Goal: Obtain resource: Download file/media

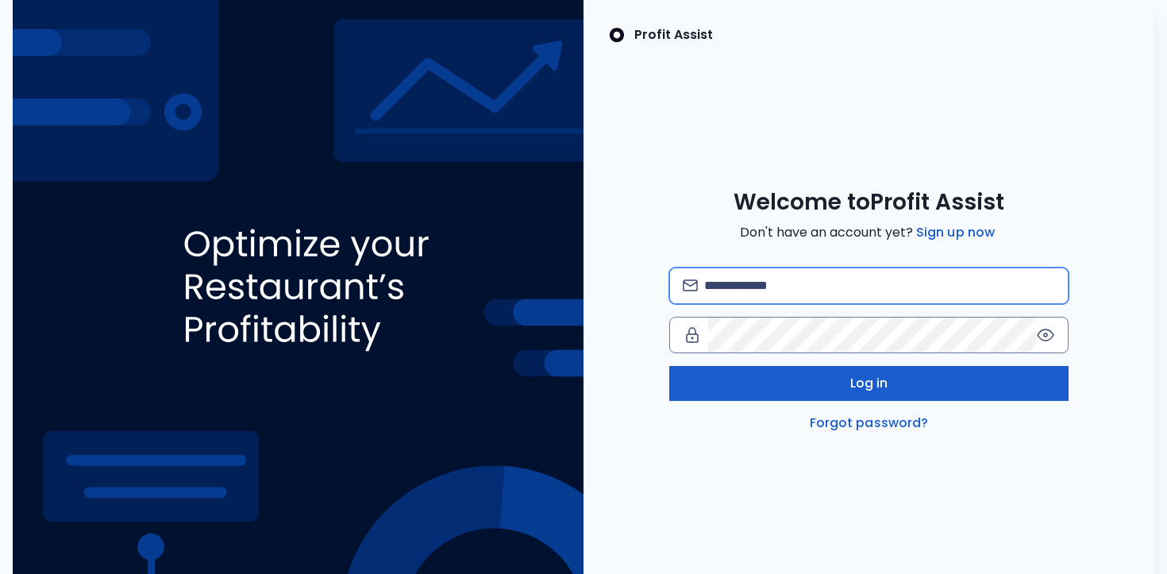
type input "**********"
click at [722, 388] on button "Log in" at bounding box center [868, 383] width 399 height 35
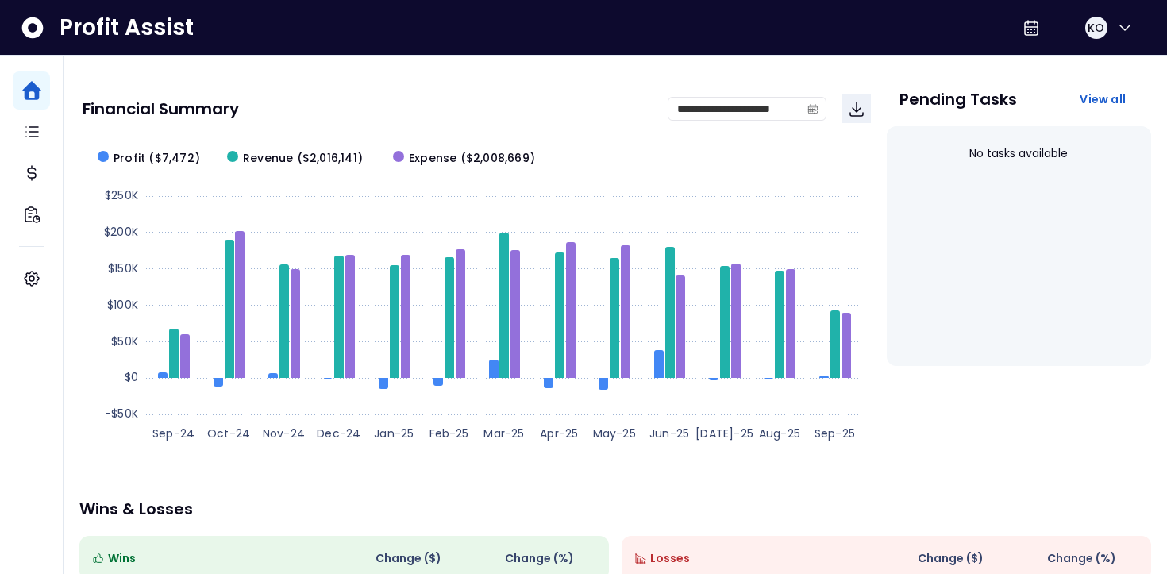
scroll to position [83, 0]
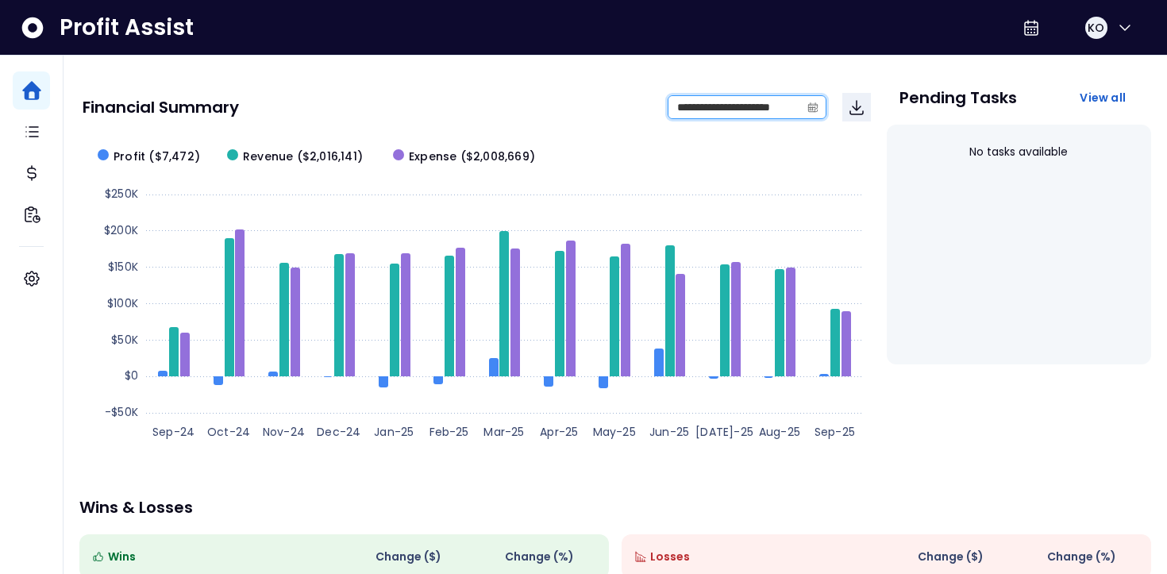
click at [729, 109] on input "**********" at bounding box center [734, 107] width 132 height 22
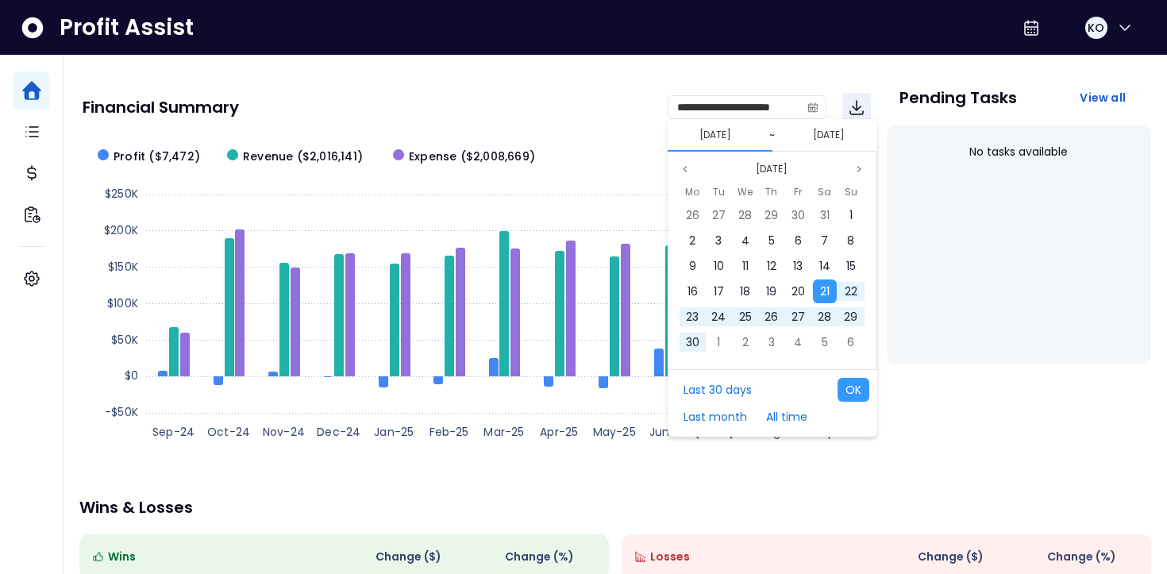
click at [702, 140] on button "[DATE]" at bounding box center [715, 134] width 44 height 19
click at [722, 109] on input "**********" at bounding box center [734, 107] width 132 height 22
click at [815, 106] on icon "calendar" at bounding box center [812, 107] width 11 height 11
click at [722, 392] on button "Last 30 days" at bounding box center [718, 390] width 84 height 24
click at [850, 389] on button "OK" at bounding box center [853, 390] width 32 height 24
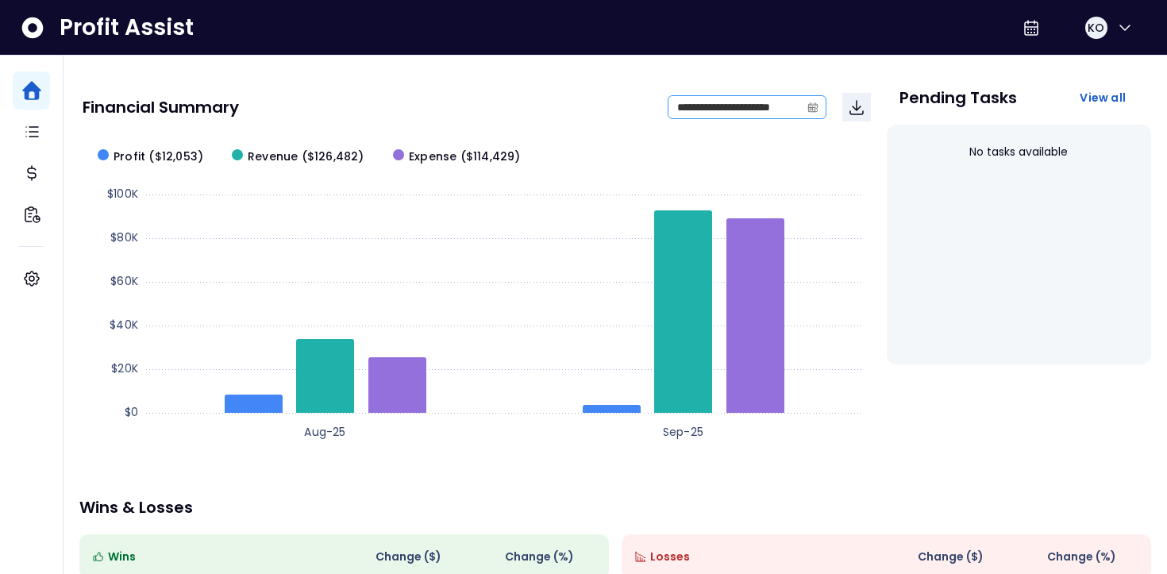
click at [814, 106] on icon "calendar" at bounding box center [812, 108] width 5 height 4
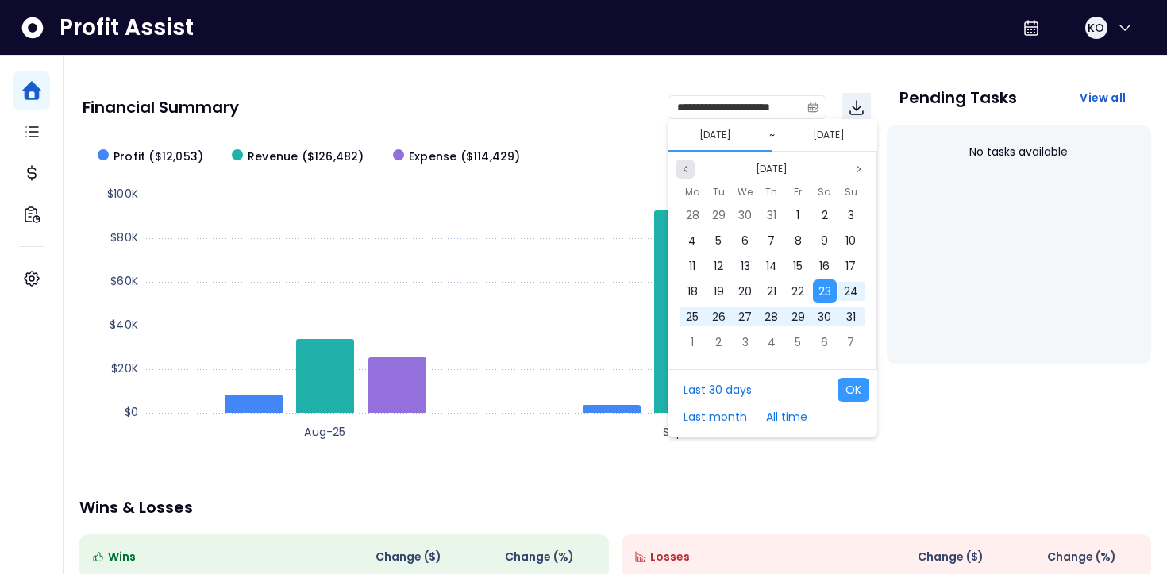
click at [690, 171] on button "Previous month" at bounding box center [685, 169] width 19 height 19
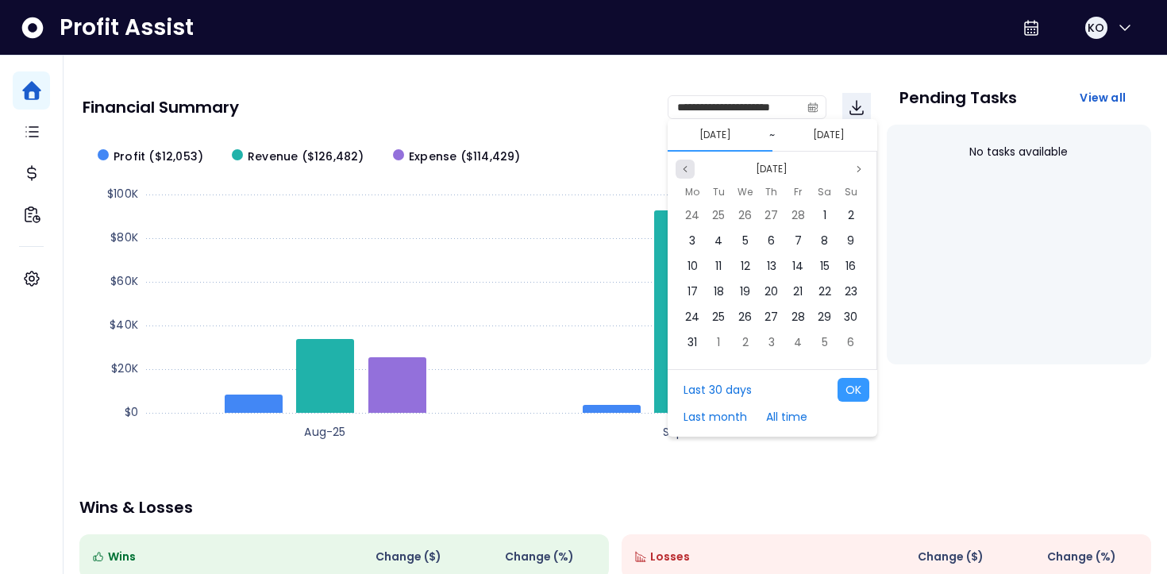
click at [690, 171] on button "Previous month" at bounding box center [685, 169] width 19 height 19
click at [745, 214] on span "1" at bounding box center [745, 215] width 3 height 16
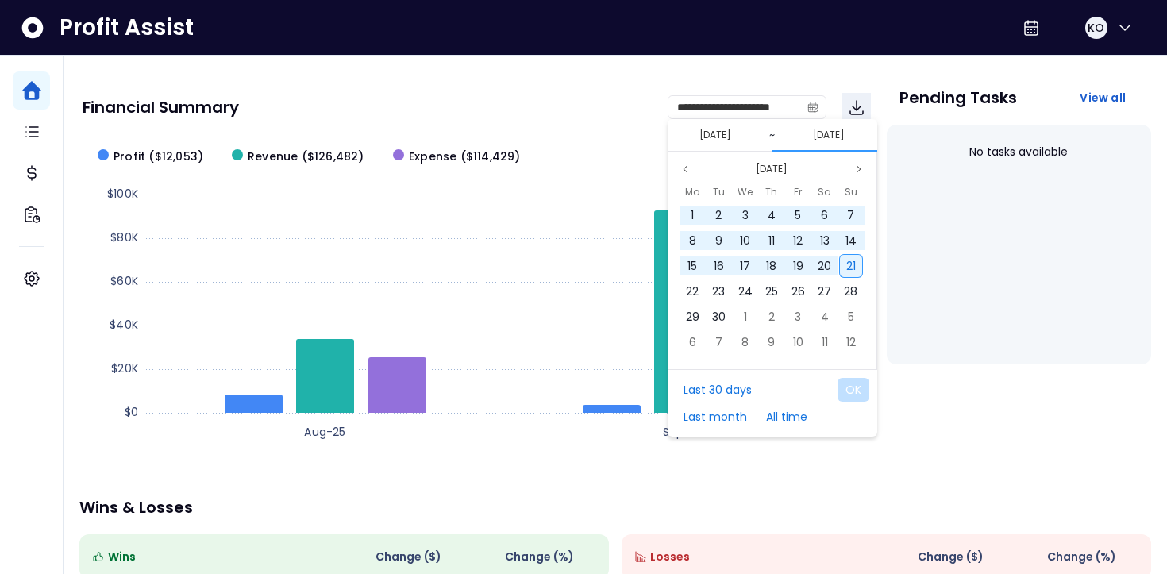
click at [847, 269] on span "21" at bounding box center [851, 266] width 10 height 16
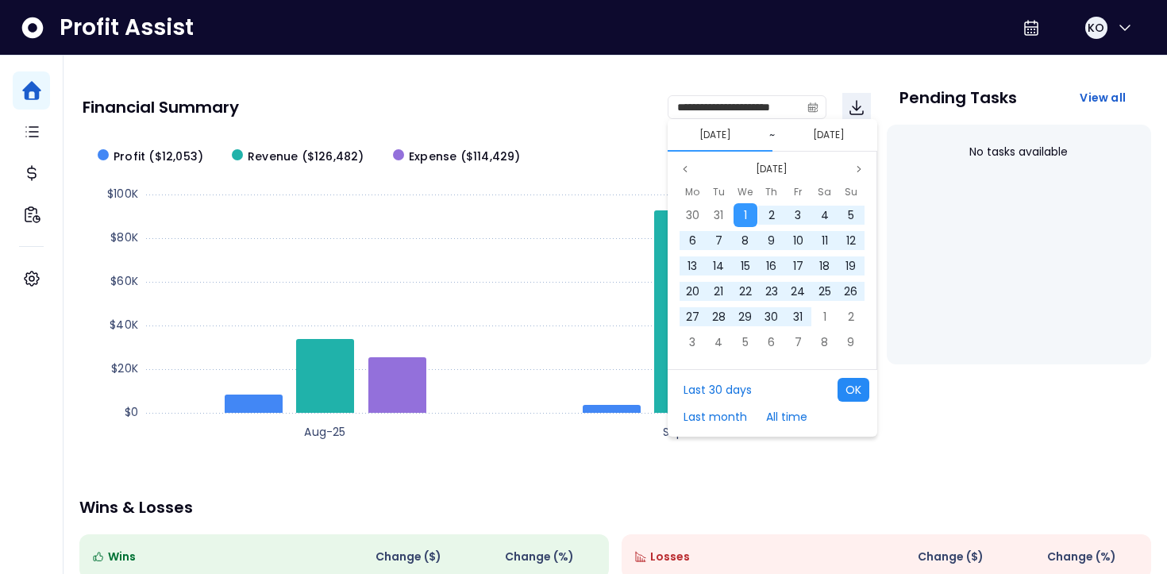
click at [855, 395] on button "OK" at bounding box center [853, 390] width 32 height 24
type input "**********"
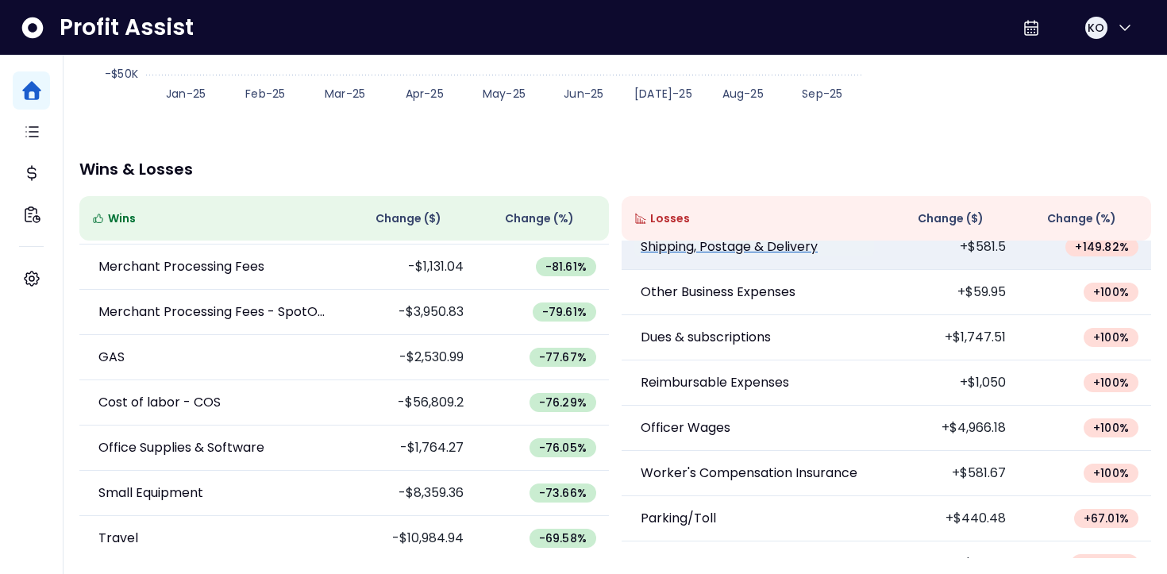
scroll to position [74, 0]
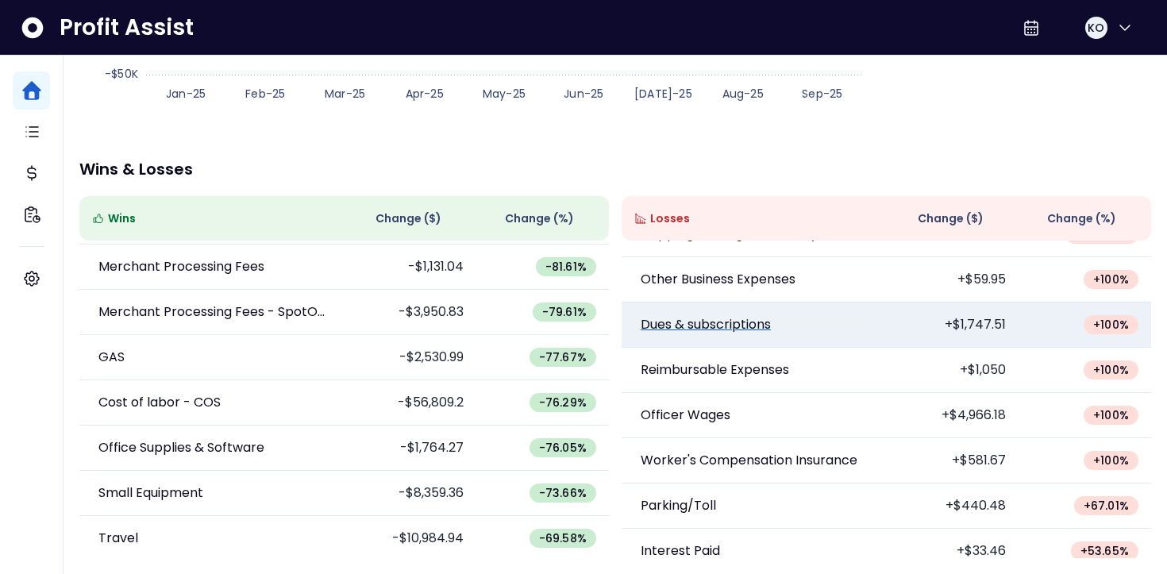
click at [733, 325] on p "Dues & subscriptions" at bounding box center [706, 324] width 130 height 19
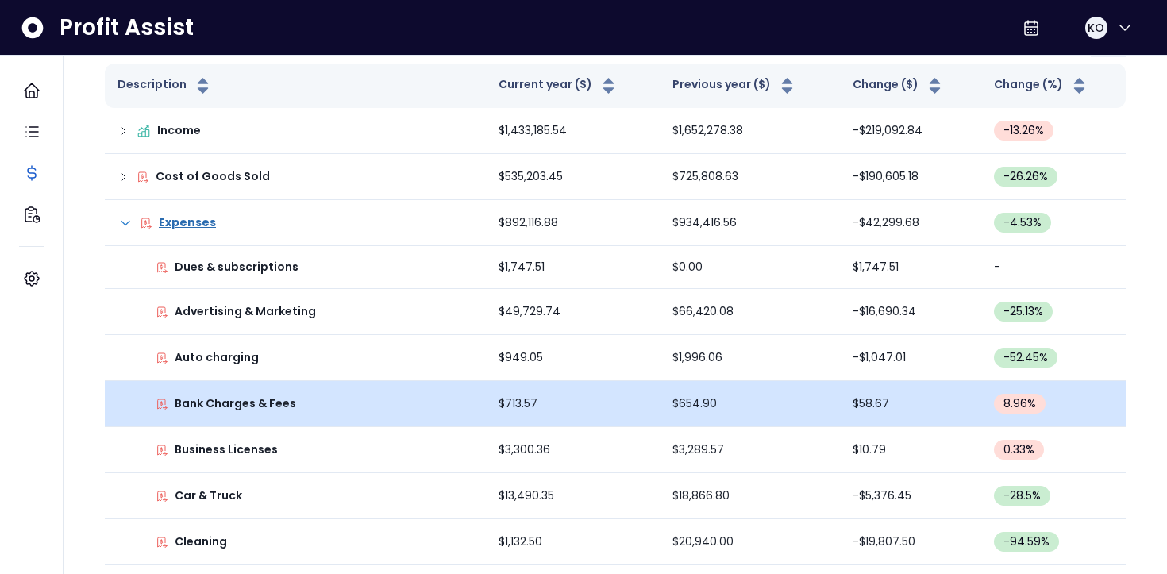
scroll to position [244, 0]
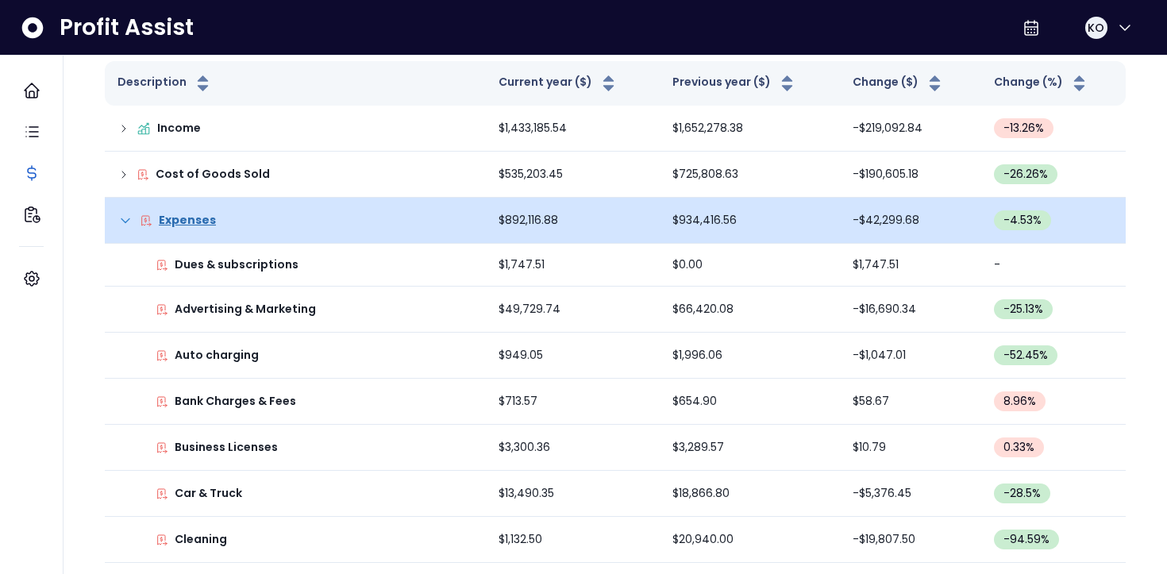
click at [122, 218] on icon at bounding box center [125, 221] width 16 height 16
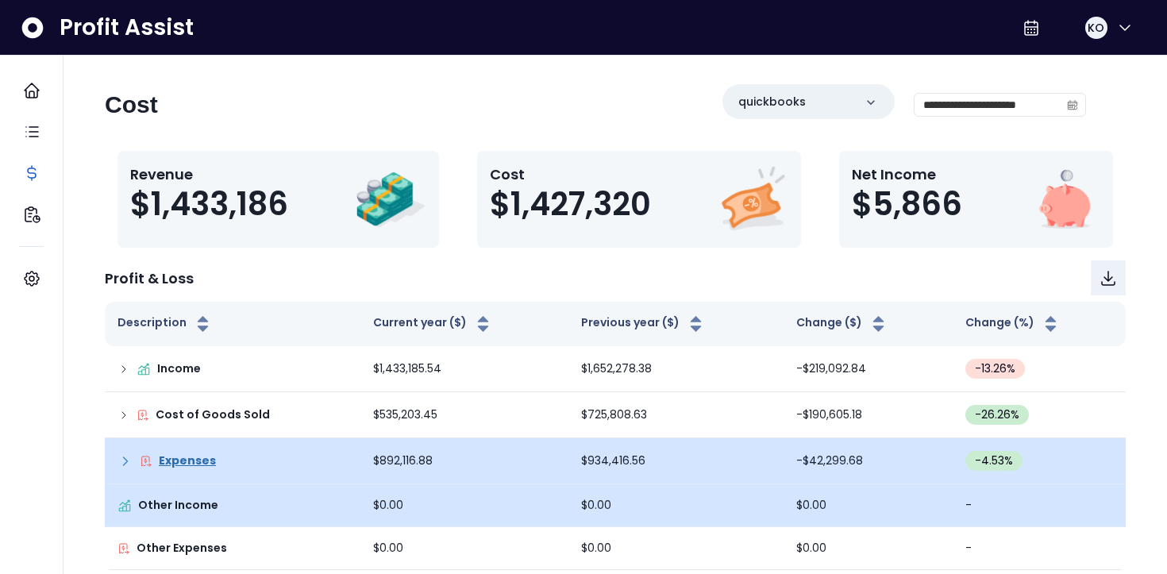
scroll to position [0, 0]
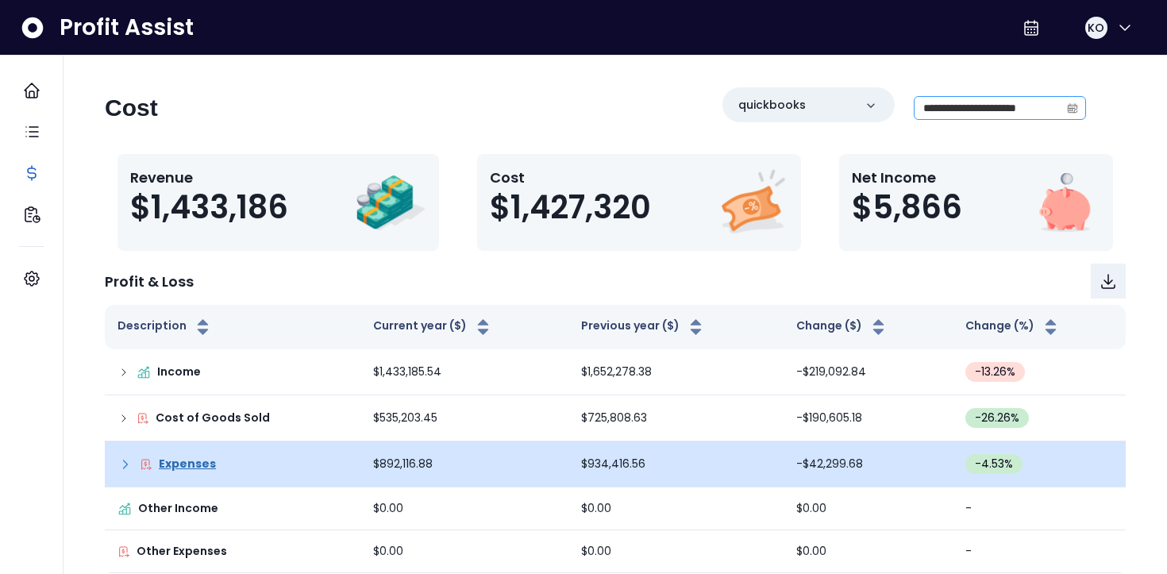
click at [1071, 108] on icon "calendar" at bounding box center [1073, 108] width 10 height 5
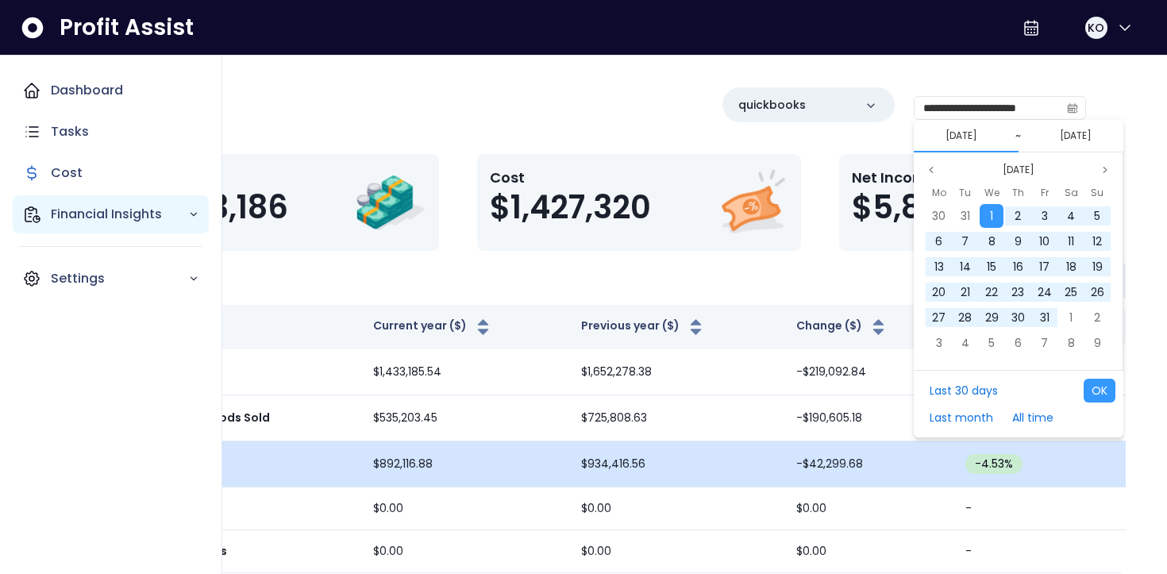
click at [75, 206] on p "Financial Insights" at bounding box center [119, 214] width 137 height 19
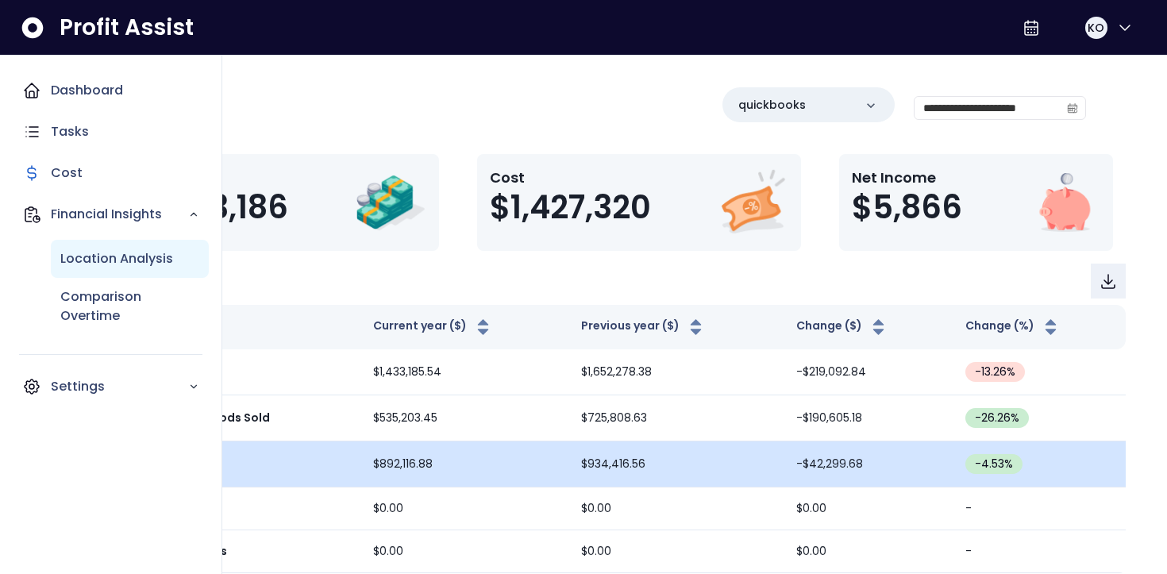
click at [80, 257] on p "Location Analysis" at bounding box center [116, 258] width 113 height 19
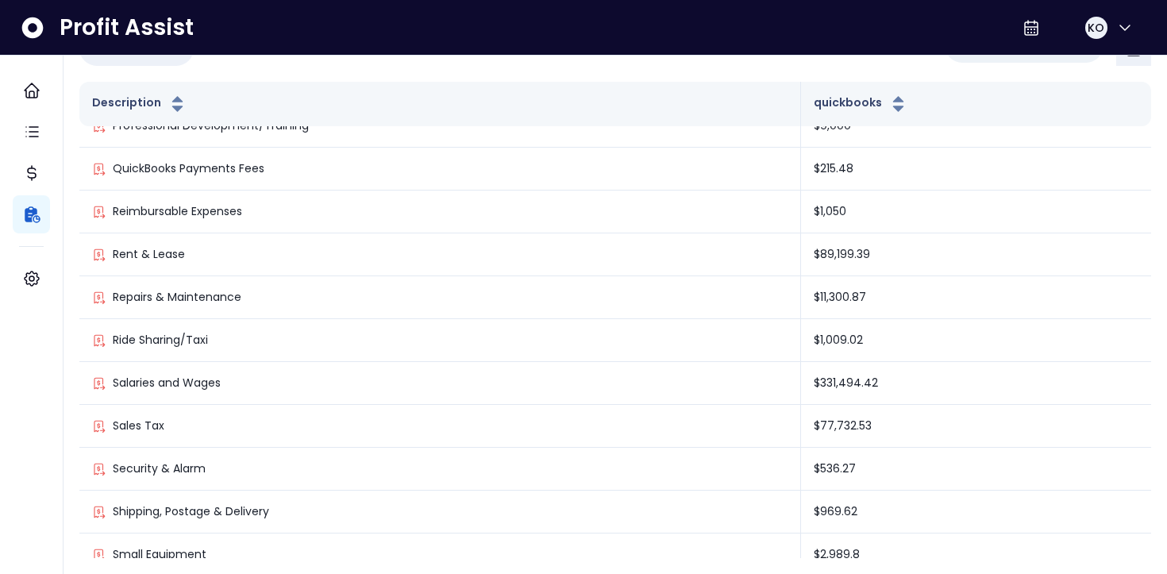
scroll to position [1377, 0]
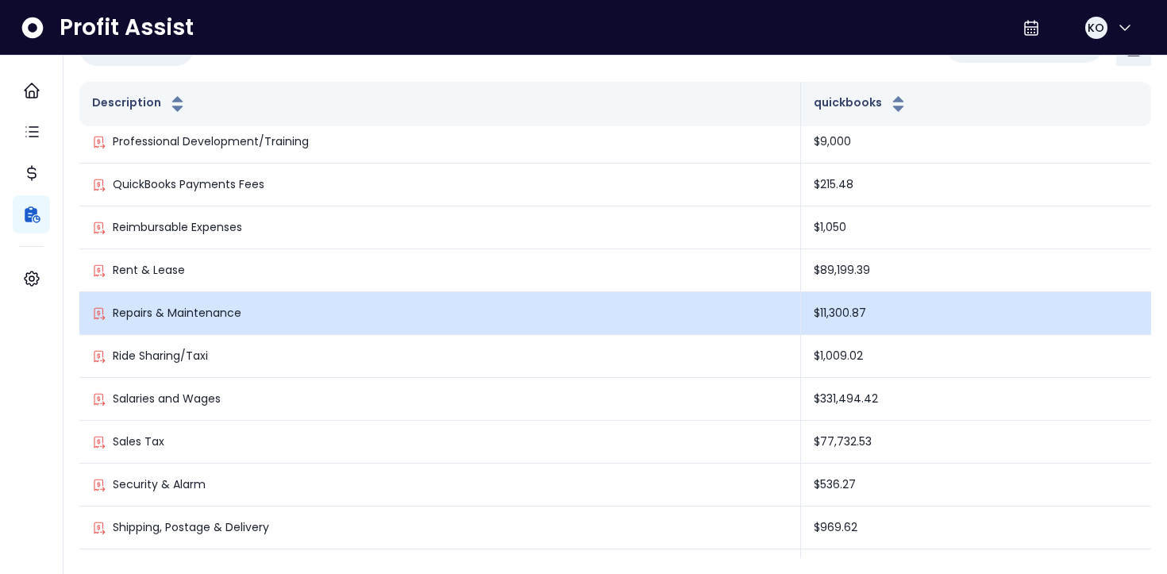
click at [228, 318] on p "Repairs & Maintenance" at bounding box center [177, 313] width 129 height 17
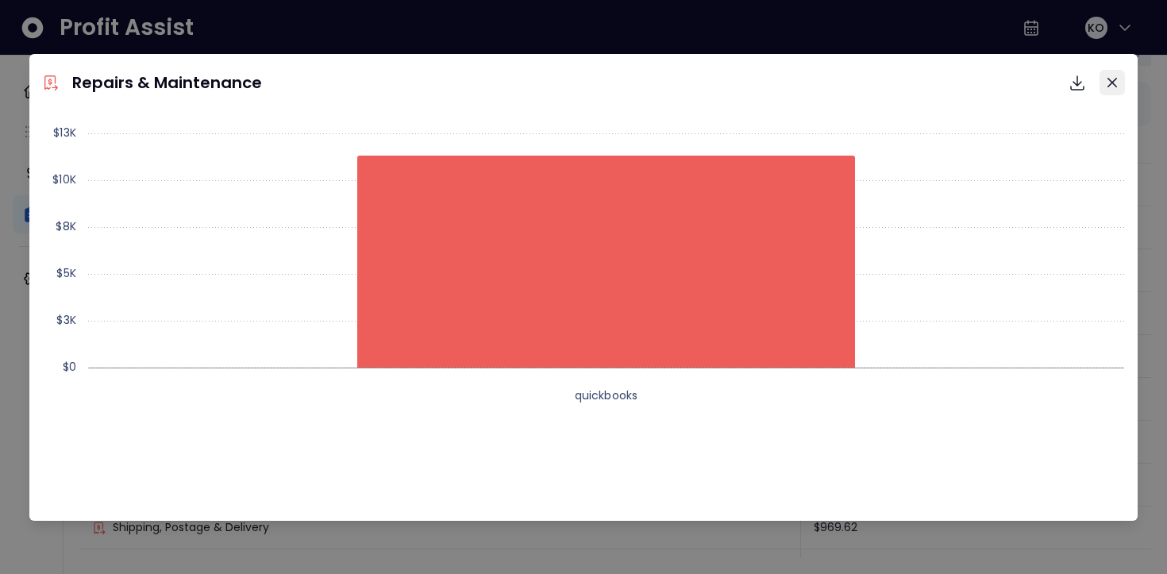
click at [1119, 86] on button "Close" at bounding box center [1111, 82] width 25 height 25
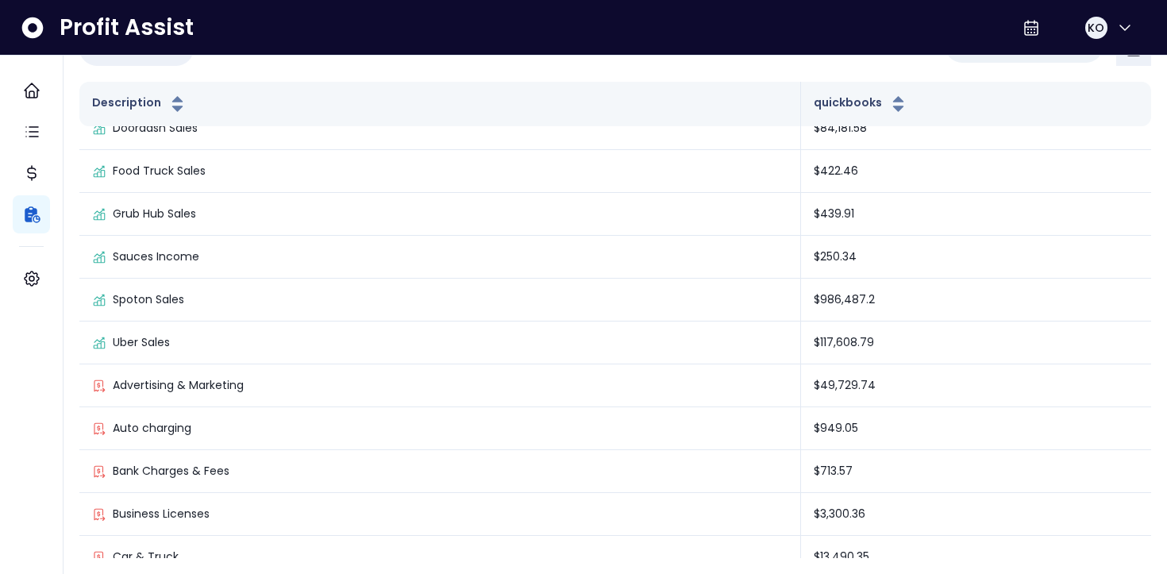
scroll to position [0, 0]
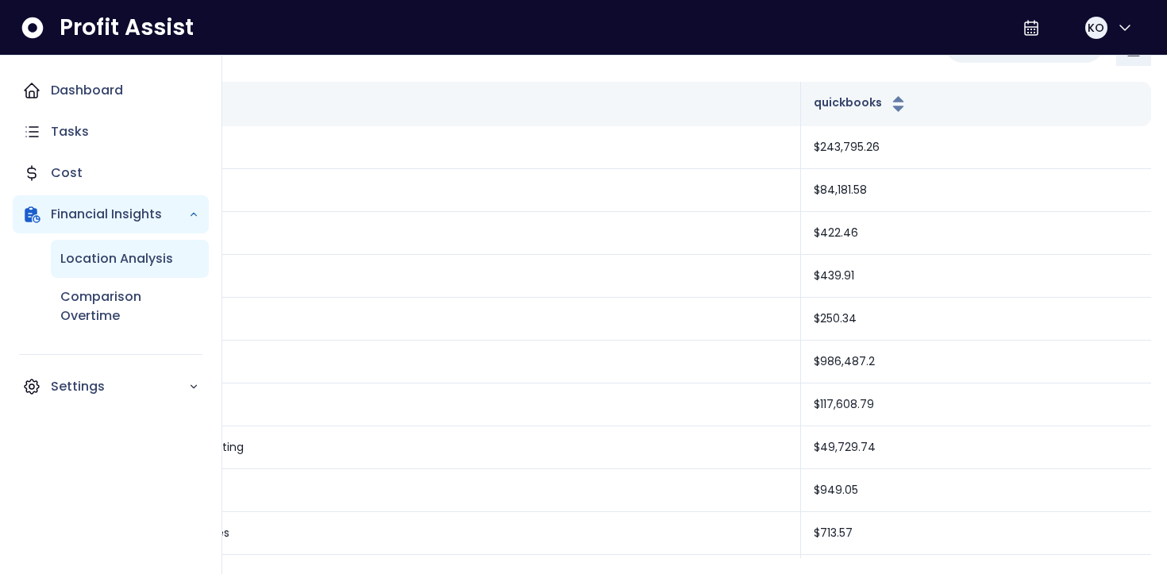
click at [87, 261] on p "Location Analysis" at bounding box center [116, 258] width 113 height 19
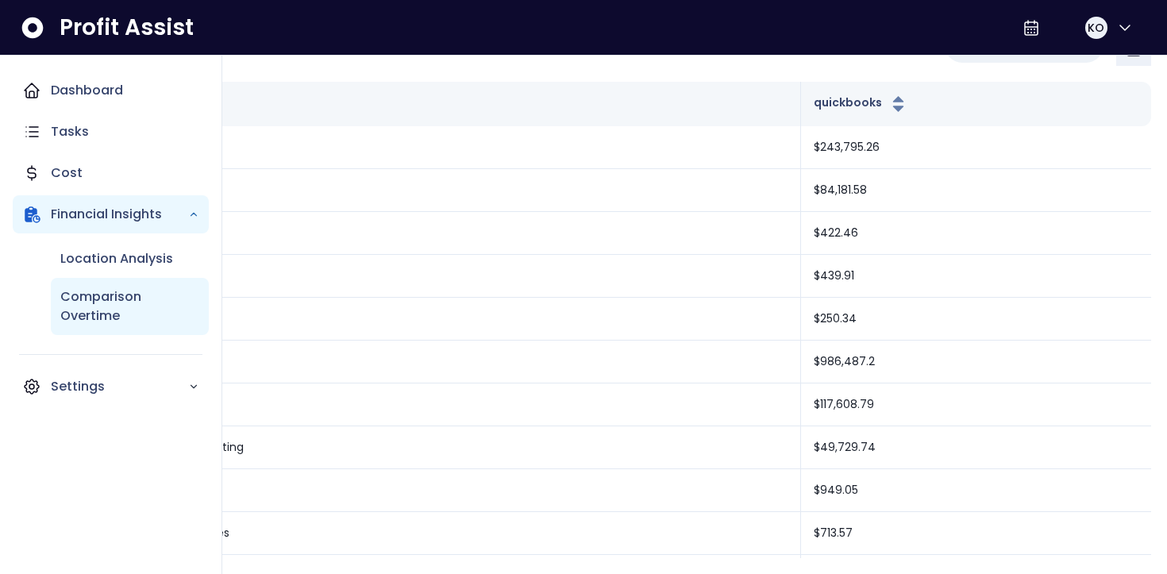
click at [81, 294] on p "Comparison Overtime" at bounding box center [129, 306] width 139 height 38
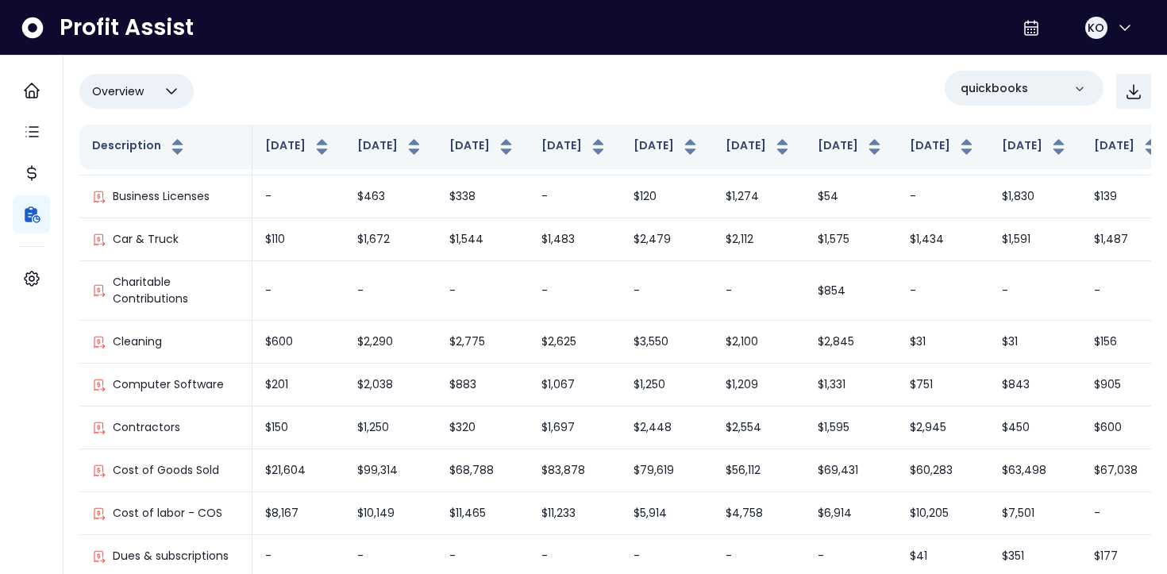
scroll to position [479, 0]
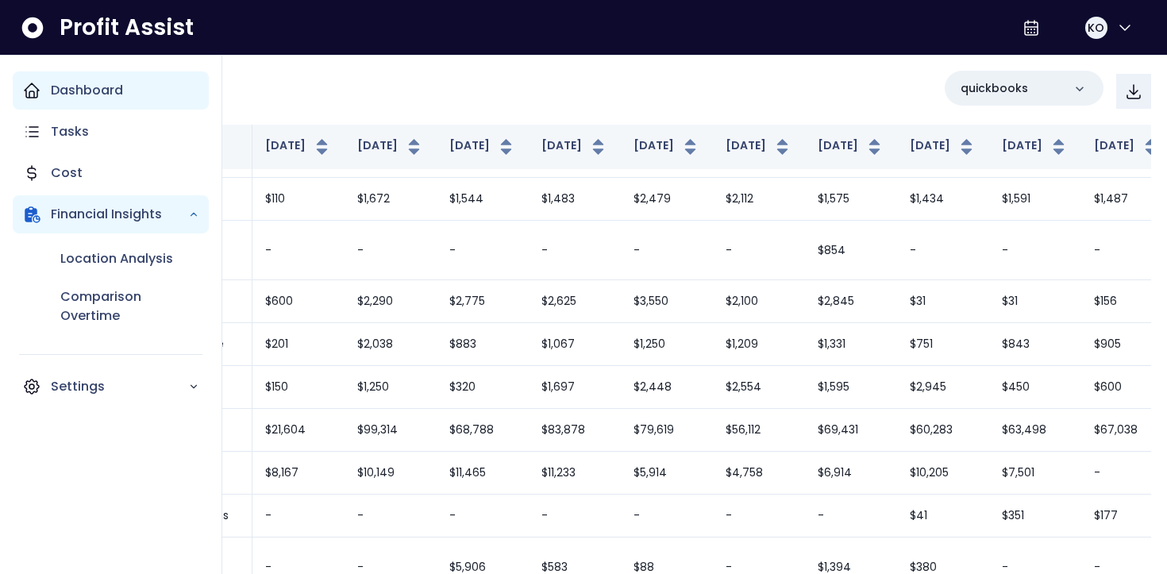
click at [94, 98] on p "Dashboard" at bounding box center [87, 90] width 72 height 19
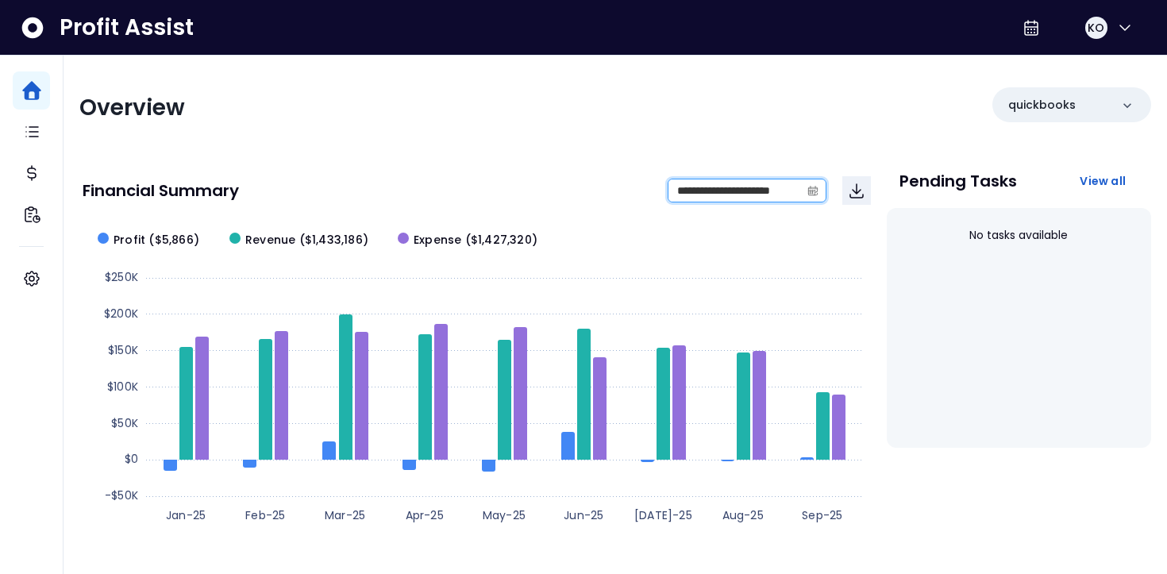
click at [722, 188] on input "**********" at bounding box center [734, 190] width 132 height 22
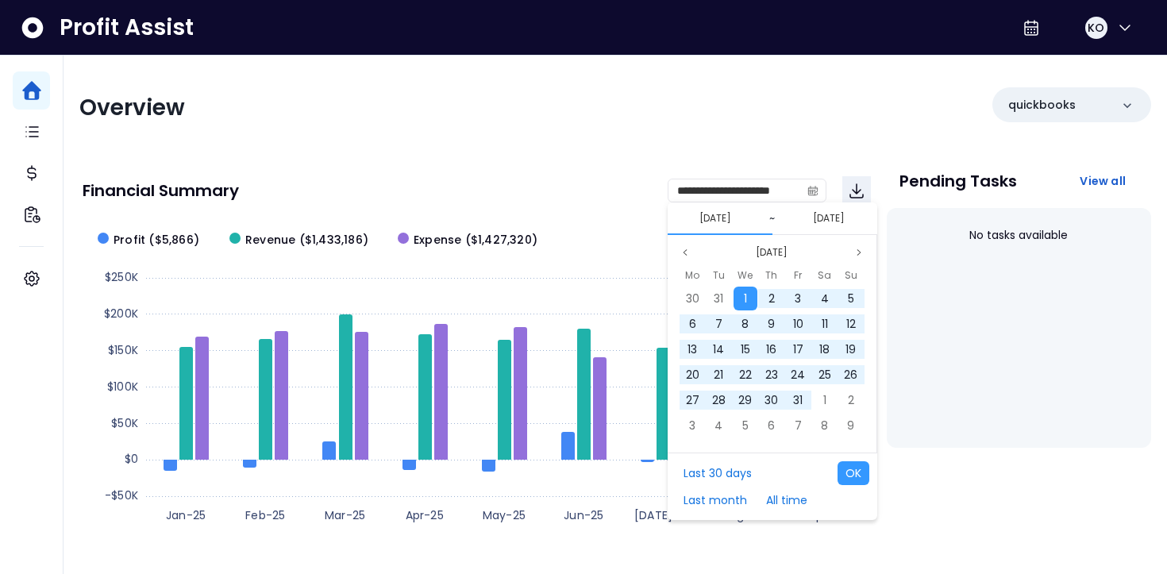
click at [699, 225] on button "[DATE]" at bounding box center [715, 218] width 44 height 19
click at [691, 250] on button "Previous month" at bounding box center [685, 252] width 19 height 19
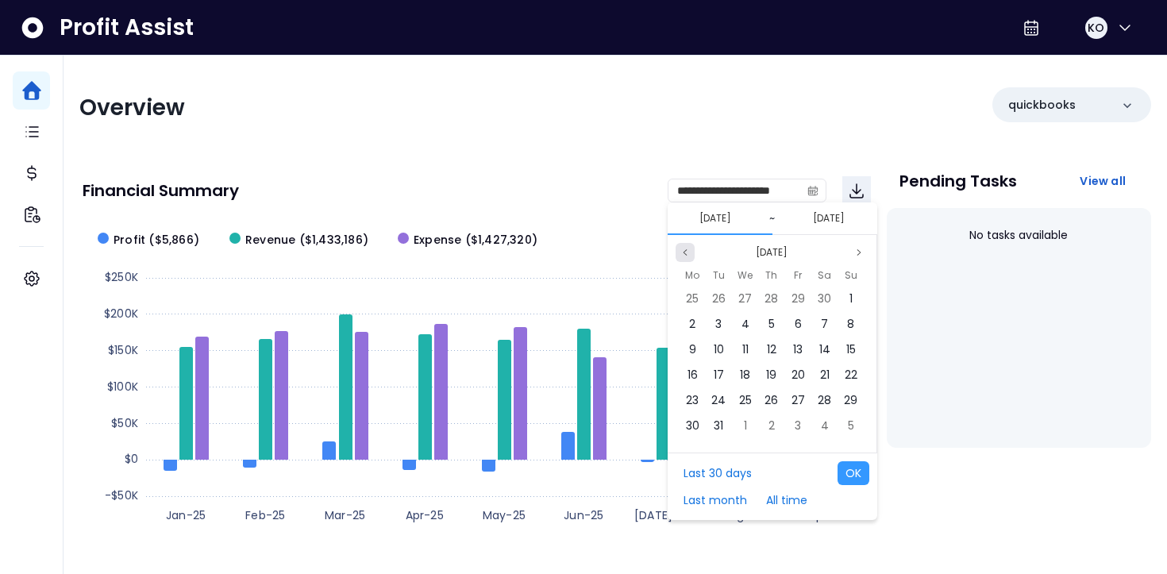
click at [691, 250] on button "Previous month" at bounding box center [685, 252] width 19 height 19
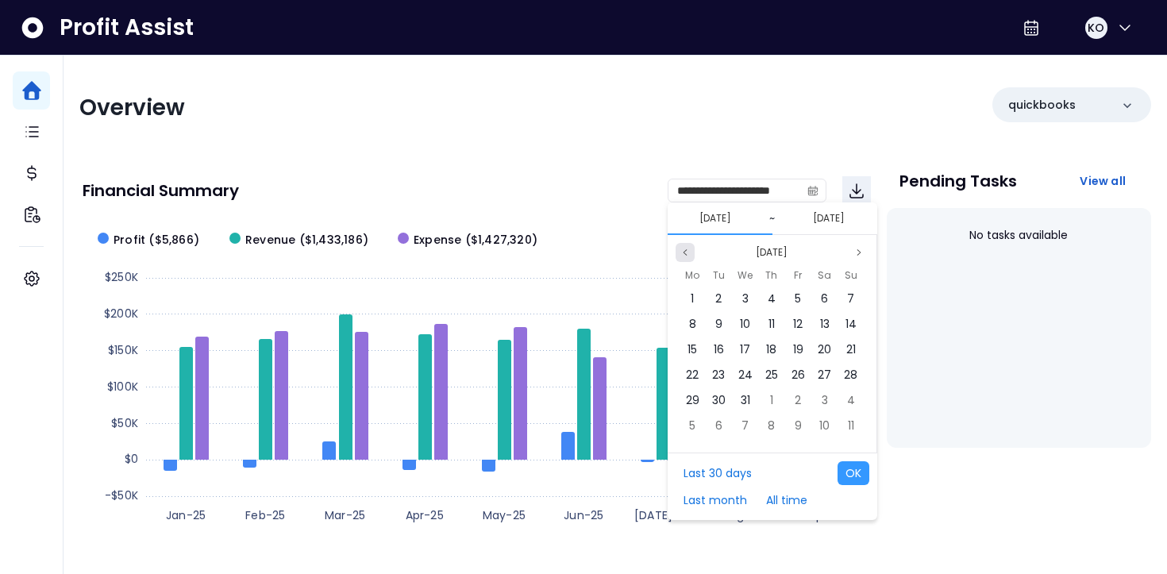
click at [691, 250] on button "Previous month" at bounding box center [685, 252] width 19 height 19
click at [792, 491] on button "All time" at bounding box center [786, 500] width 57 height 24
click at [687, 252] on icon "page previous" at bounding box center [685, 253] width 10 height 10
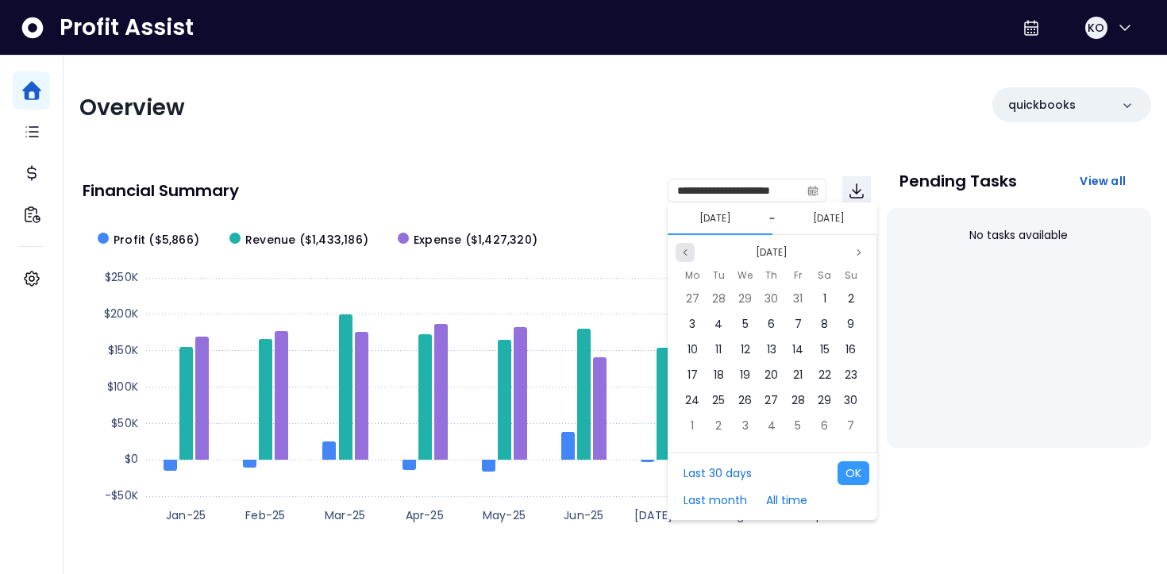
click at [687, 252] on icon "page previous" at bounding box center [685, 253] width 10 height 10
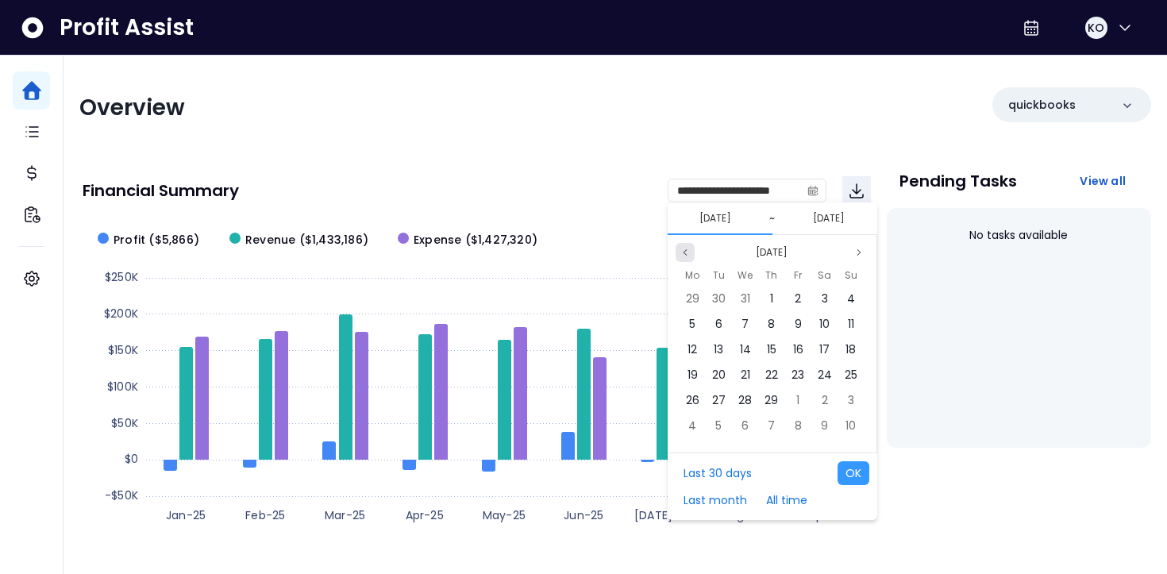
click at [687, 252] on icon "page previous" at bounding box center [685, 253] width 10 height 10
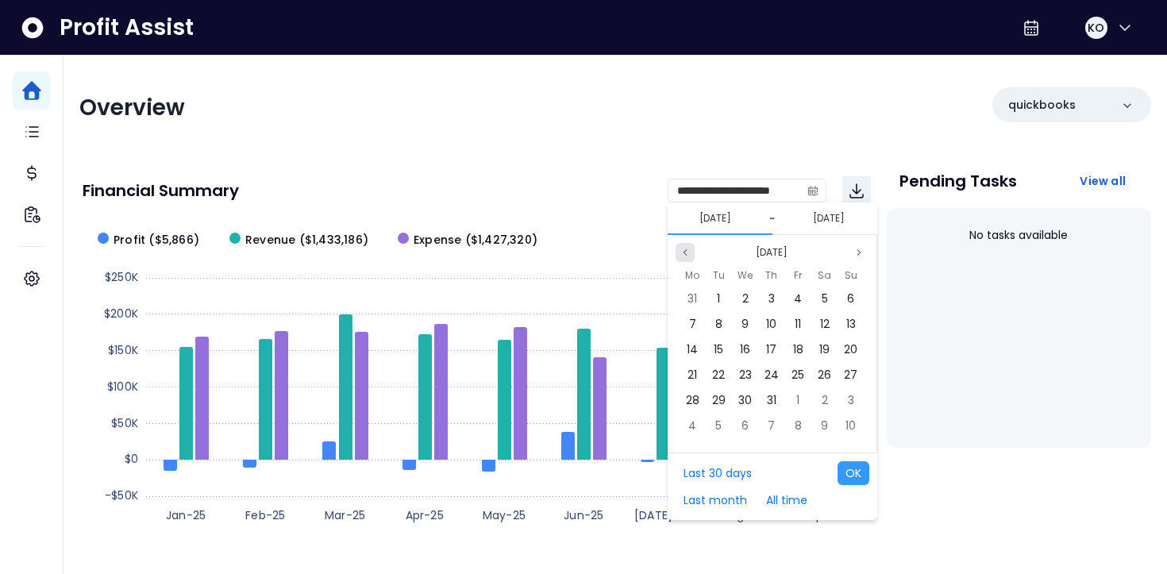
click at [687, 252] on icon "page previous" at bounding box center [685, 253] width 10 height 10
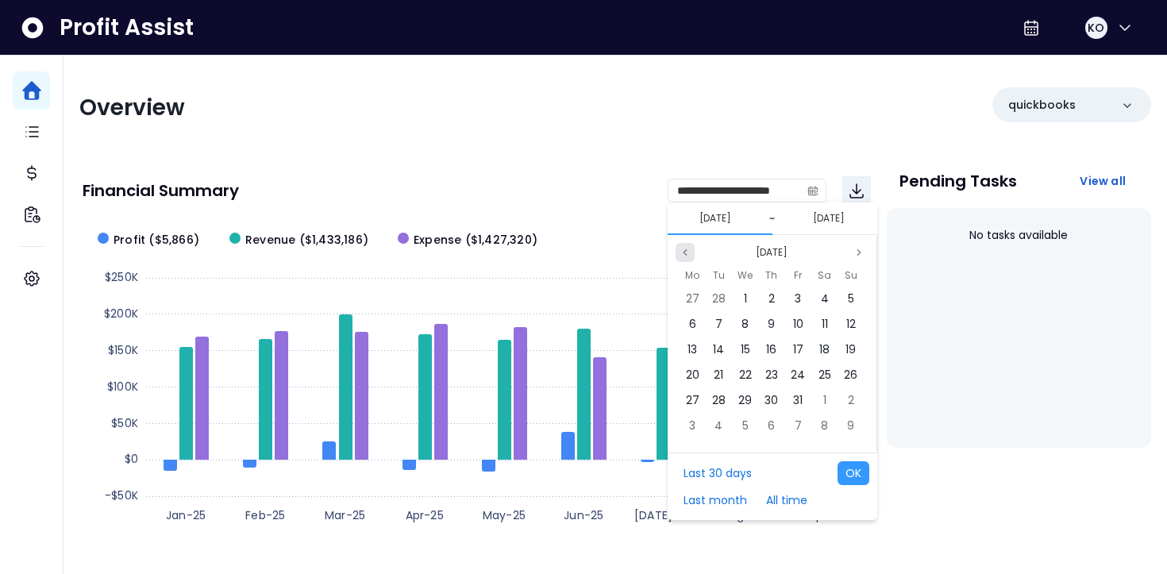
click at [687, 252] on icon "page previous" at bounding box center [685, 253] width 10 height 10
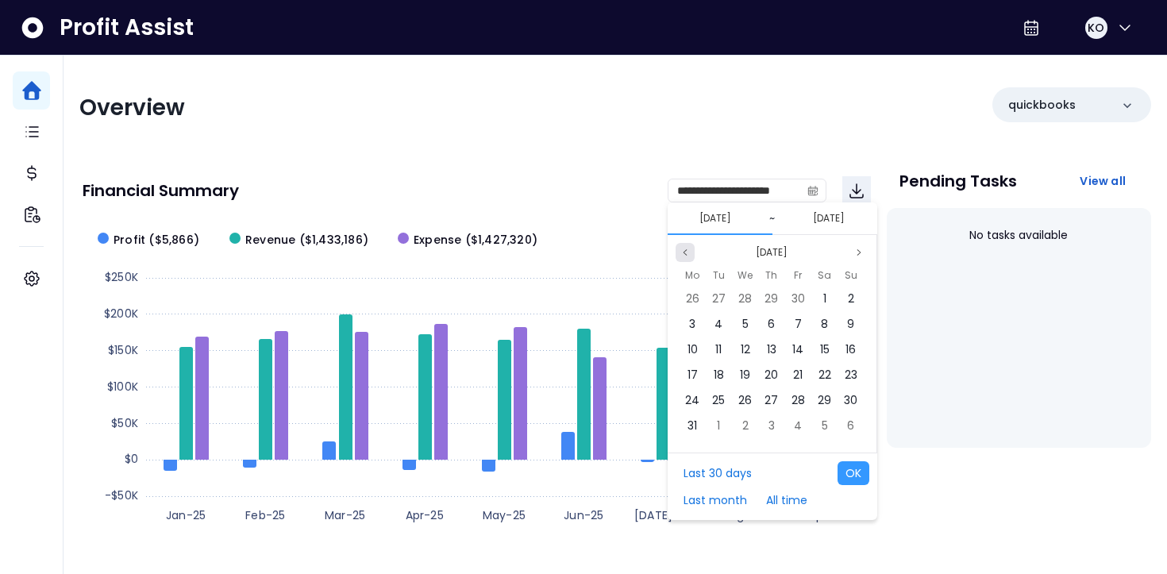
click at [687, 252] on icon "page previous" at bounding box center [685, 253] width 10 height 10
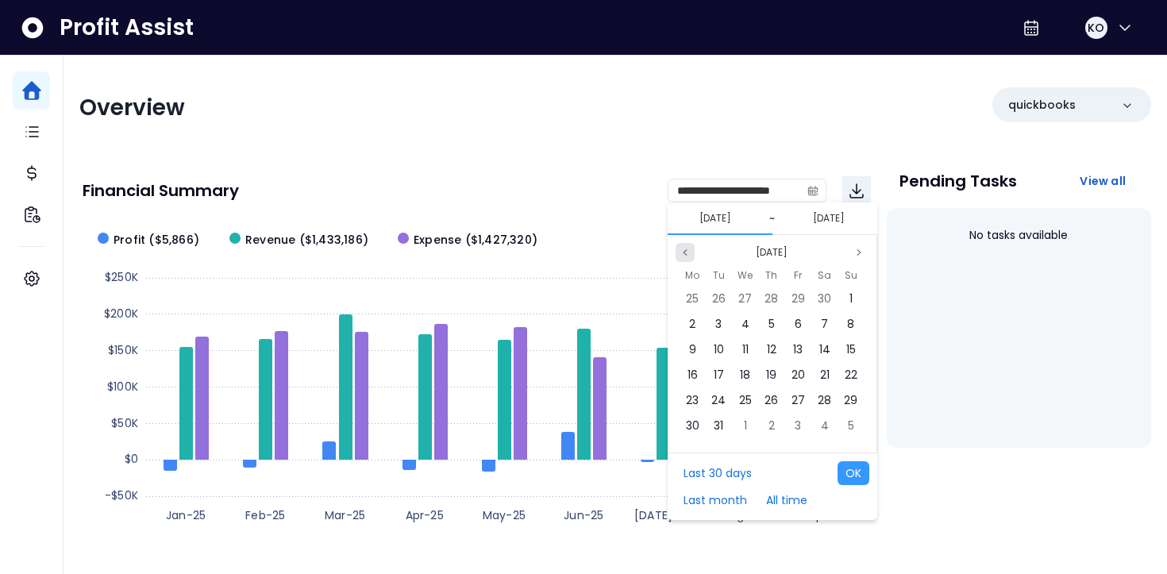
click at [687, 252] on icon "page previous" at bounding box center [685, 253] width 10 height 10
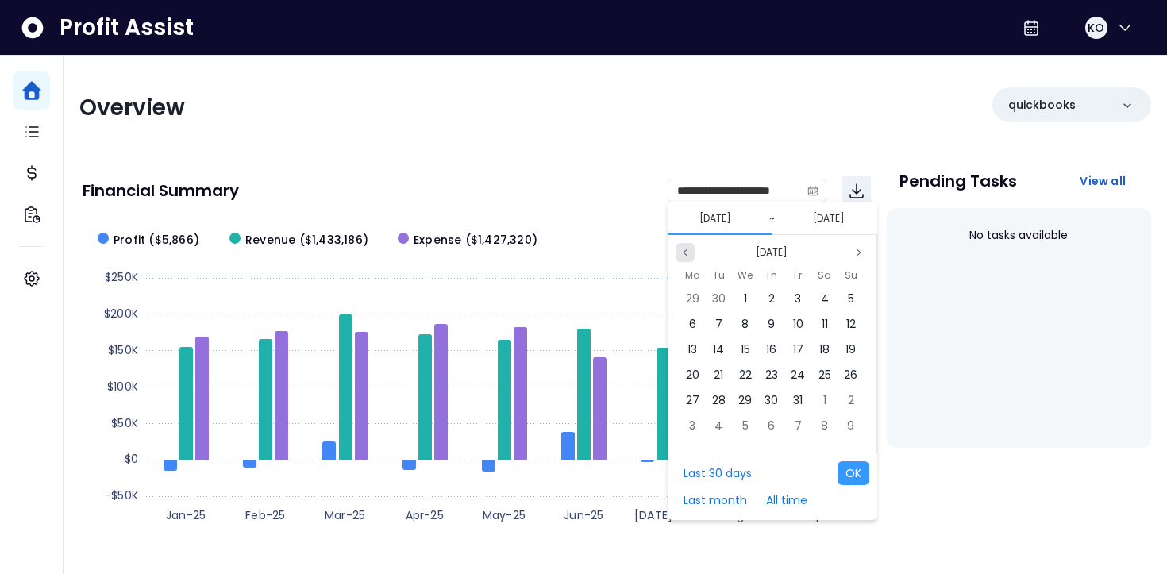
click at [687, 252] on icon "page previous" at bounding box center [685, 253] width 10 height 10
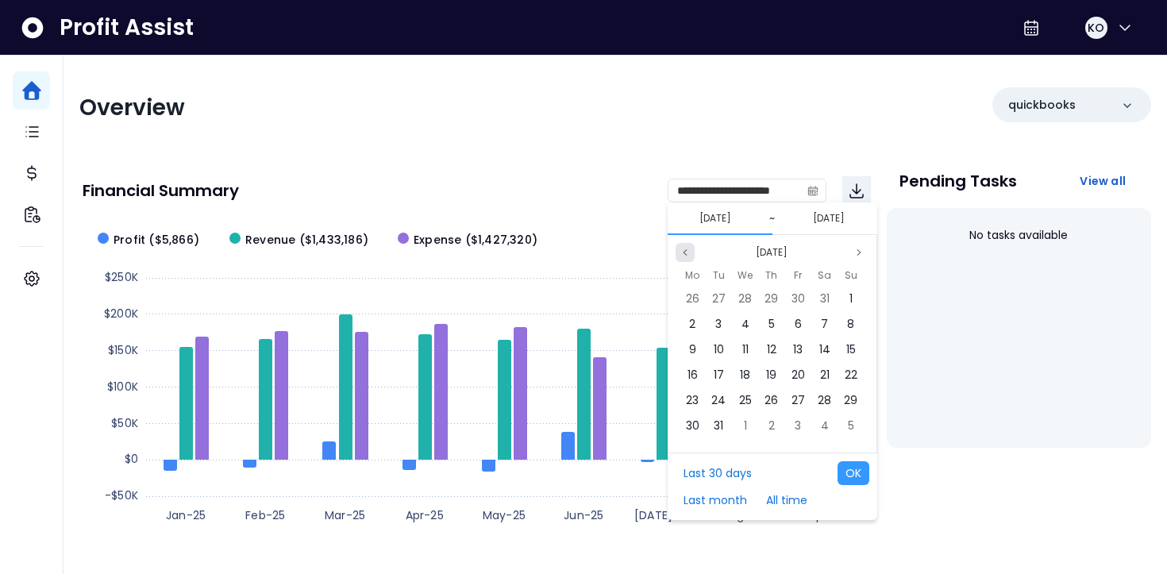
click at [687, 252] on icon "page previous" at bounding box center [685, 253] width 10 height 10
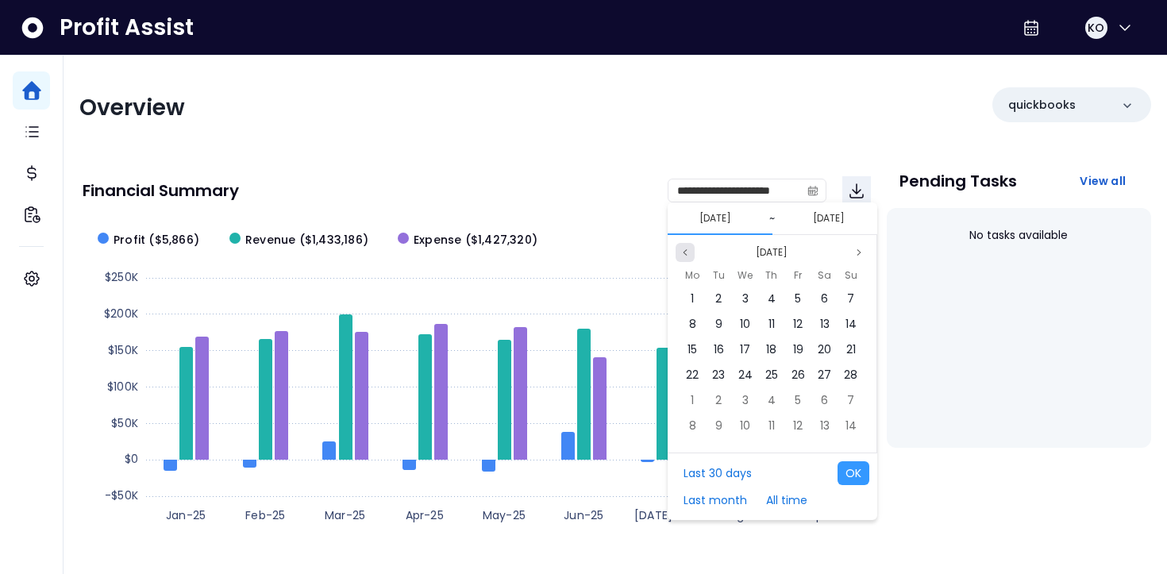
click at [687, 252] on icon "page previous" at bounding box center [685, 253] width 10 height 10
click at [795, 299] on div "1" at bounding box center [798, 299] width 24 height 24
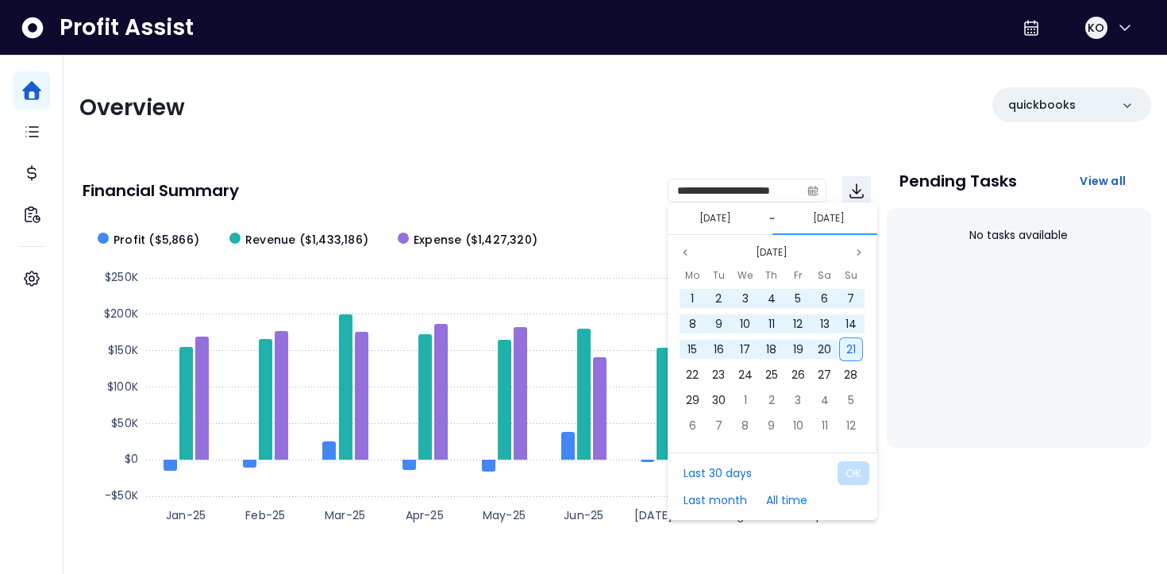
click at [850, 347] on span "21" at bounding box center [851, 349] width 10 height 16
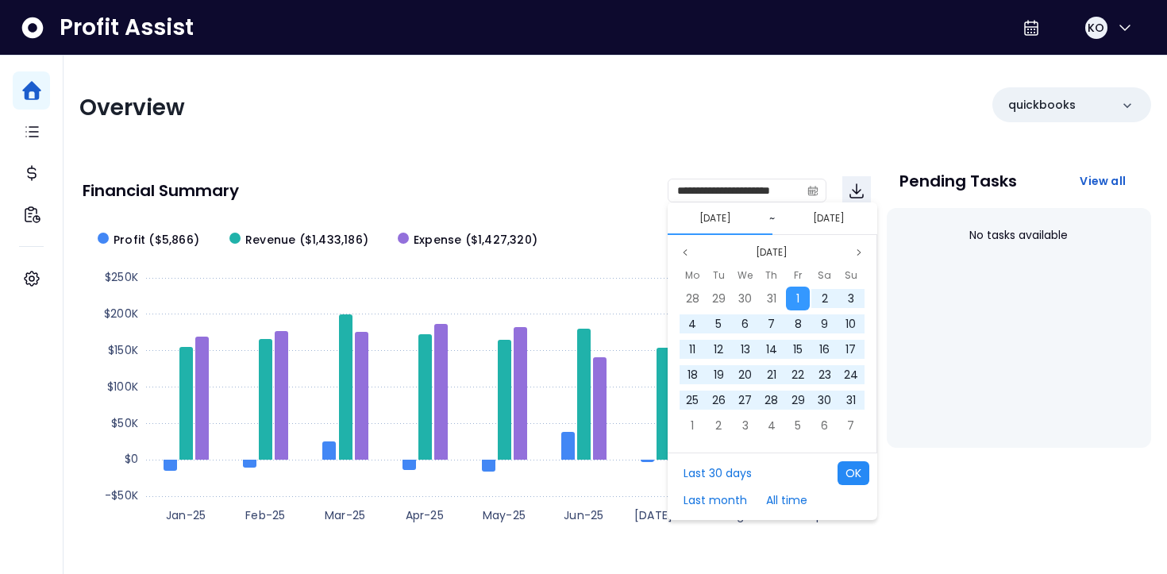
click at [855, 472] on button "OK" at bounding box center [853, 473] width 32 height 24
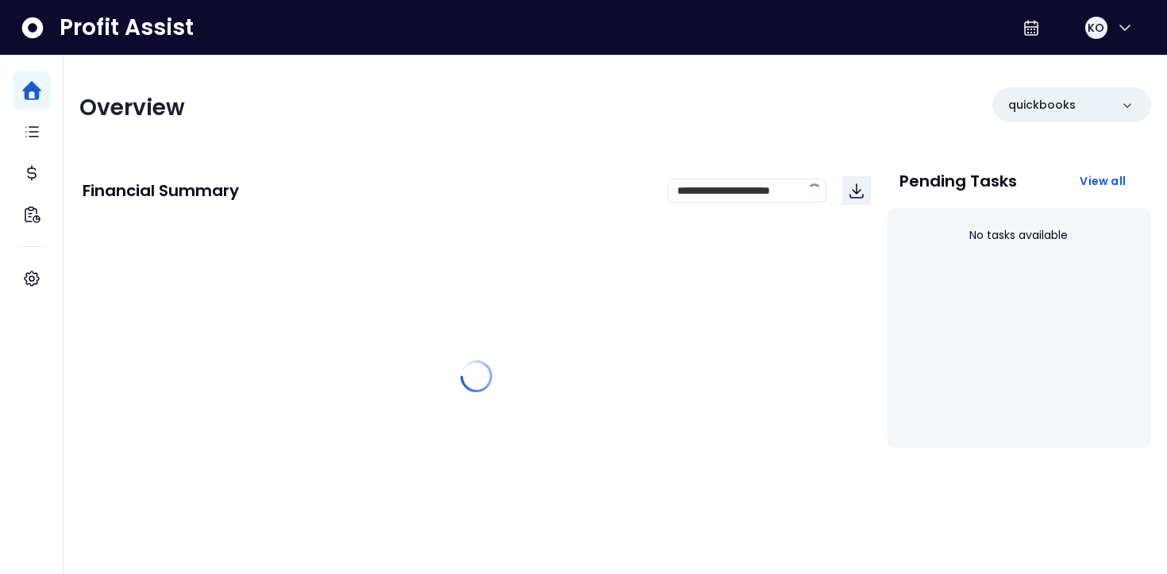
scroll to position [97, 0]
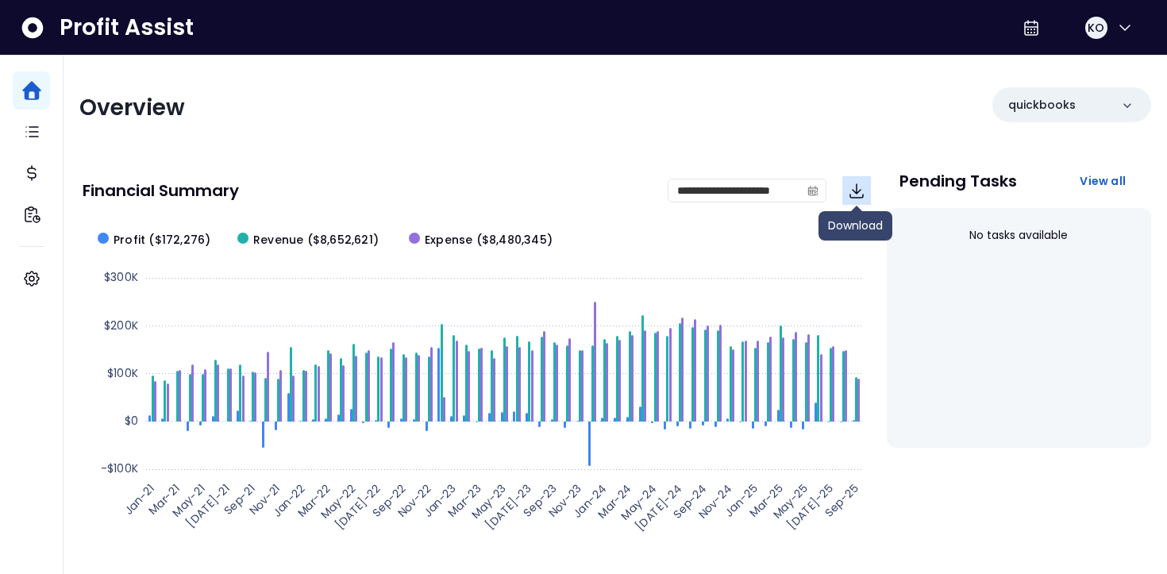
click at [853, 198] on icon "Download" at bounding box center [856, 190] width 19 height 19
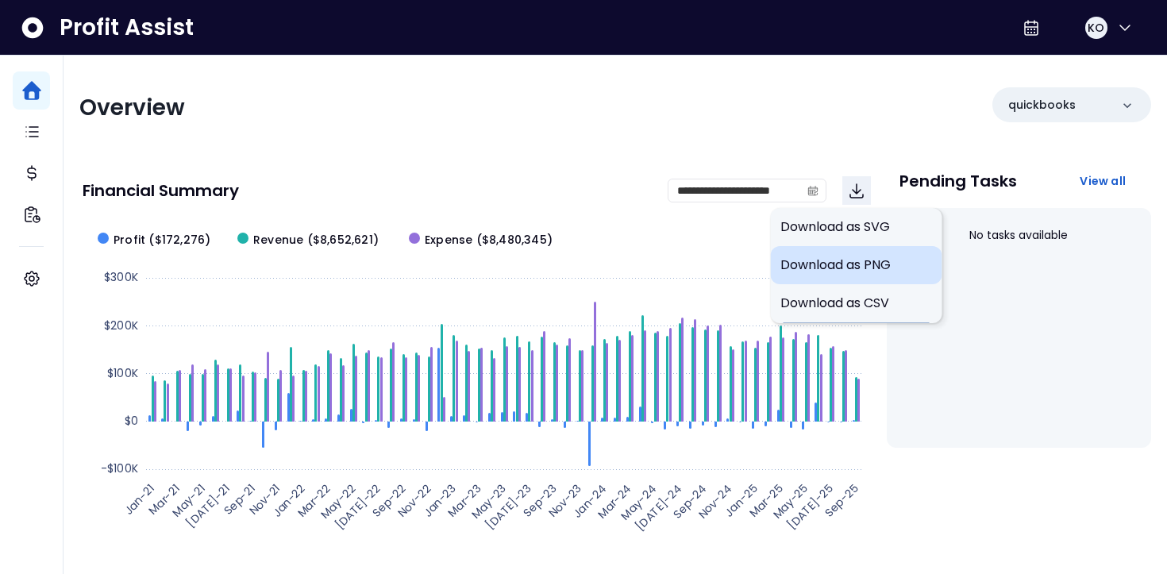
click at [840, 264] on span "Download as PNG" at bounding box center [856, 265] width 152 height 19
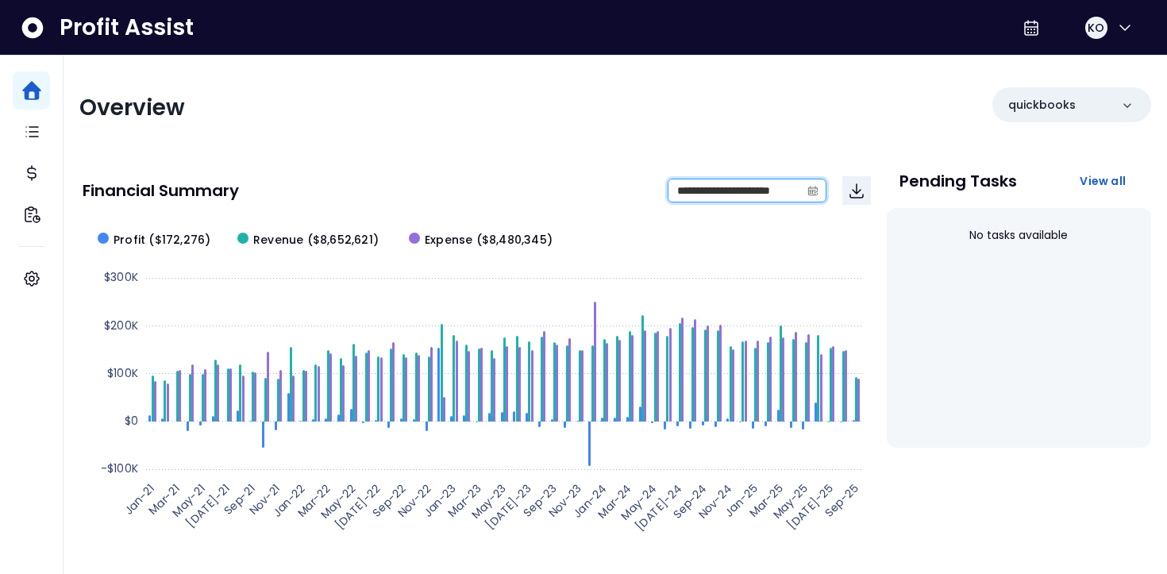
click at [742, 198] on input "**********" at bounding box center [734, 190] width 132 height 22
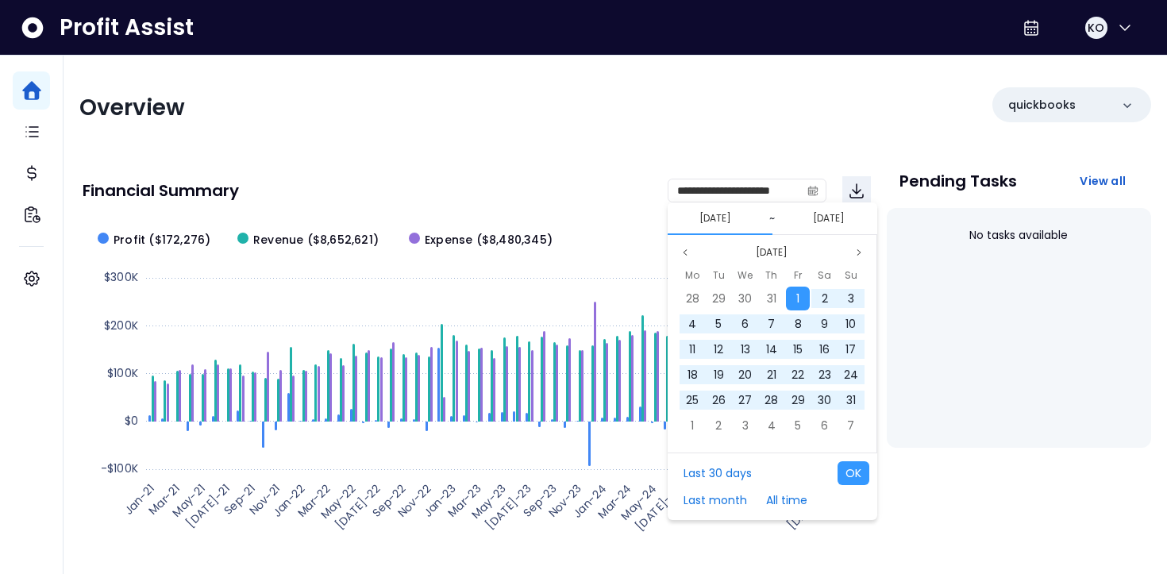
click at [714, 216] on button "[DATE]" at bounding box center [715, 218] width 44 height 19
click at [686, 257] on button "Previous month" at bounding box center [685, 252] width 19 height 19
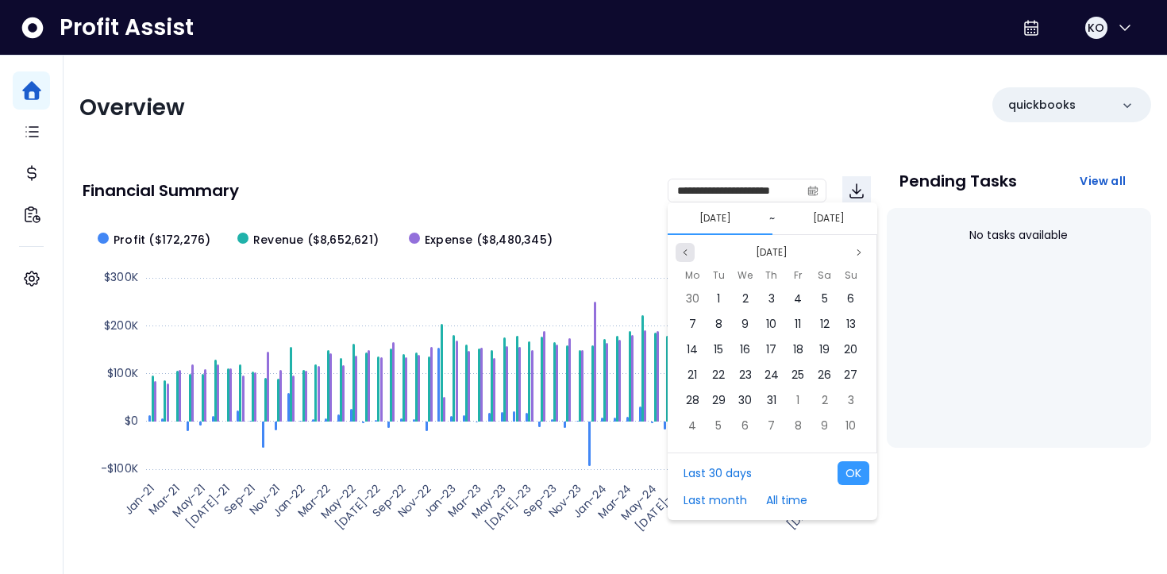
click at [686, 257] on button "Previous month" at bounding box center [685, 252] width 19 height 19
click at [802, 377] on span "23" at bounding box center [797, 375] width 13 height 16
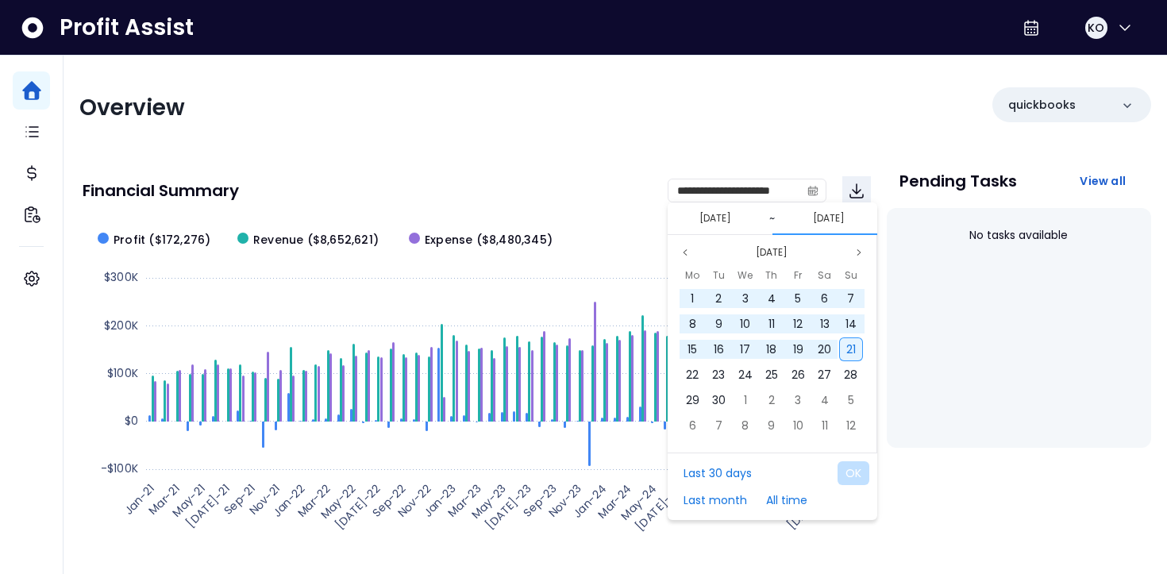
click at [853, 350] on span "21" at bounding box center [851, 349] width 10 height 16
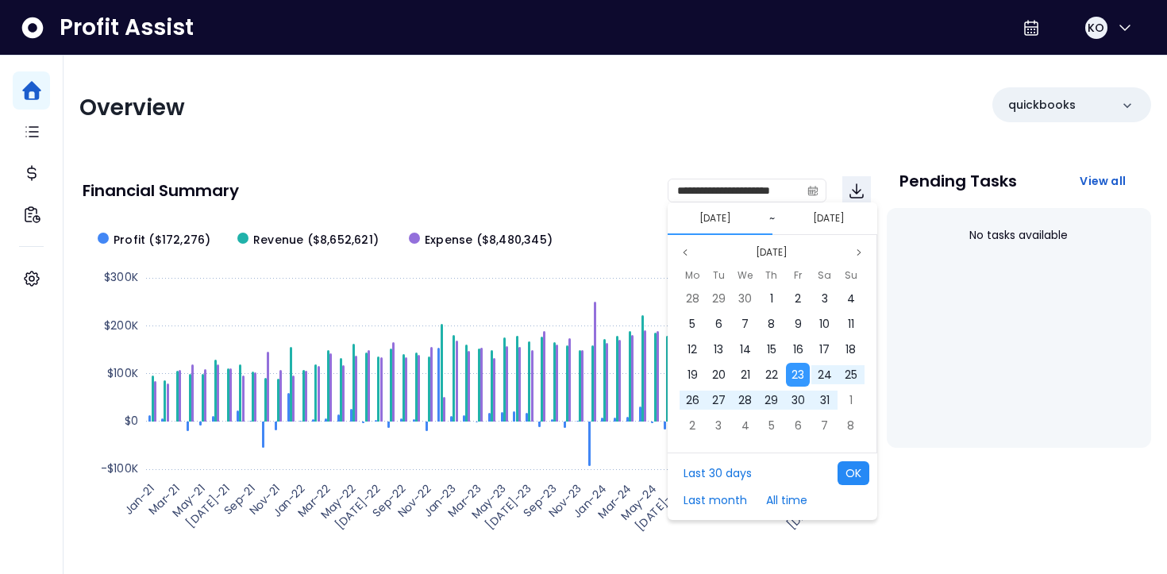
click at [849, 469] on button "OK" at bounding box center [853, 473] width 32 height 24
type input "**********"
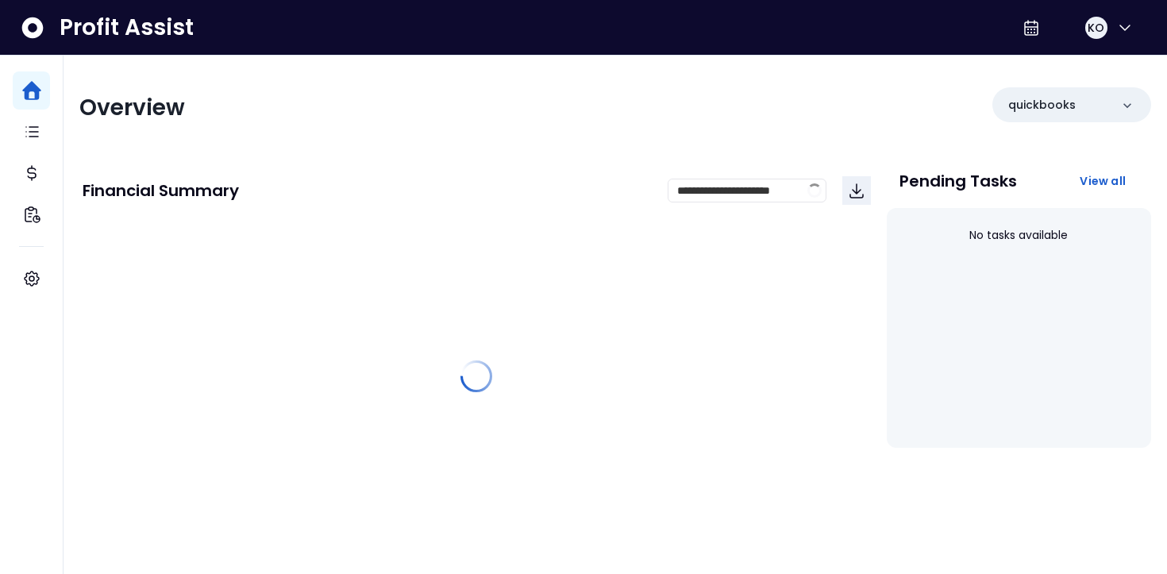
scroll to position [0, 0]
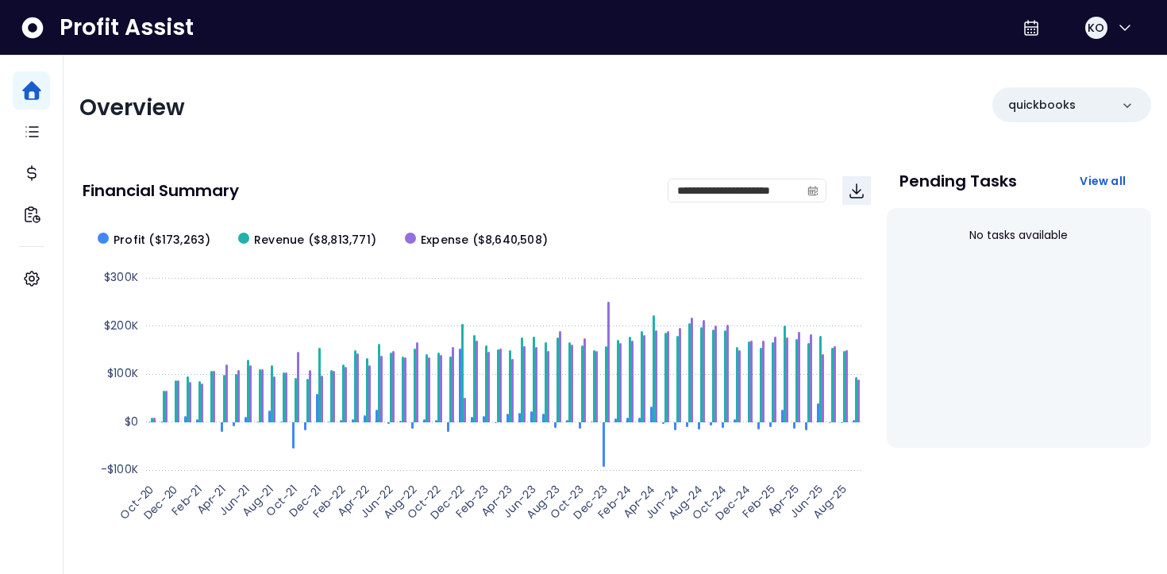
click at [587, 189] on div "Financial Summary" at bounding box center [375, 191] width 585 height 16
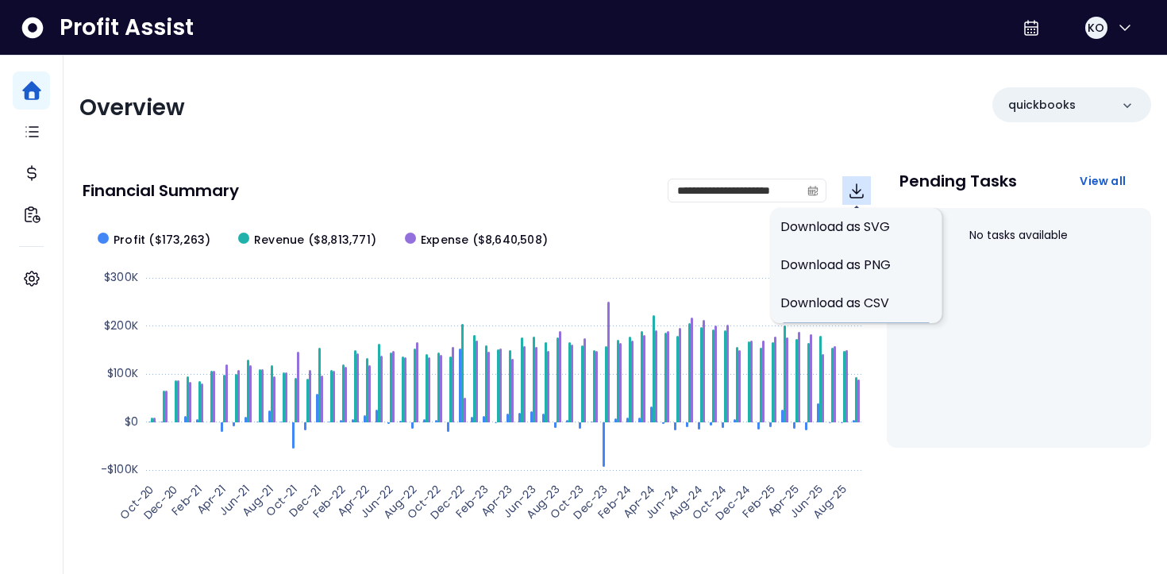
click at [855, 187] on icon "Download" at bounding box center [856, 190] width 13 height 13
click at [855, 262] on span "Download as PNG" at bounding box center [856, 265] width 152 height 19
